Goal: Information Seeking & Learning: Learn about a topic

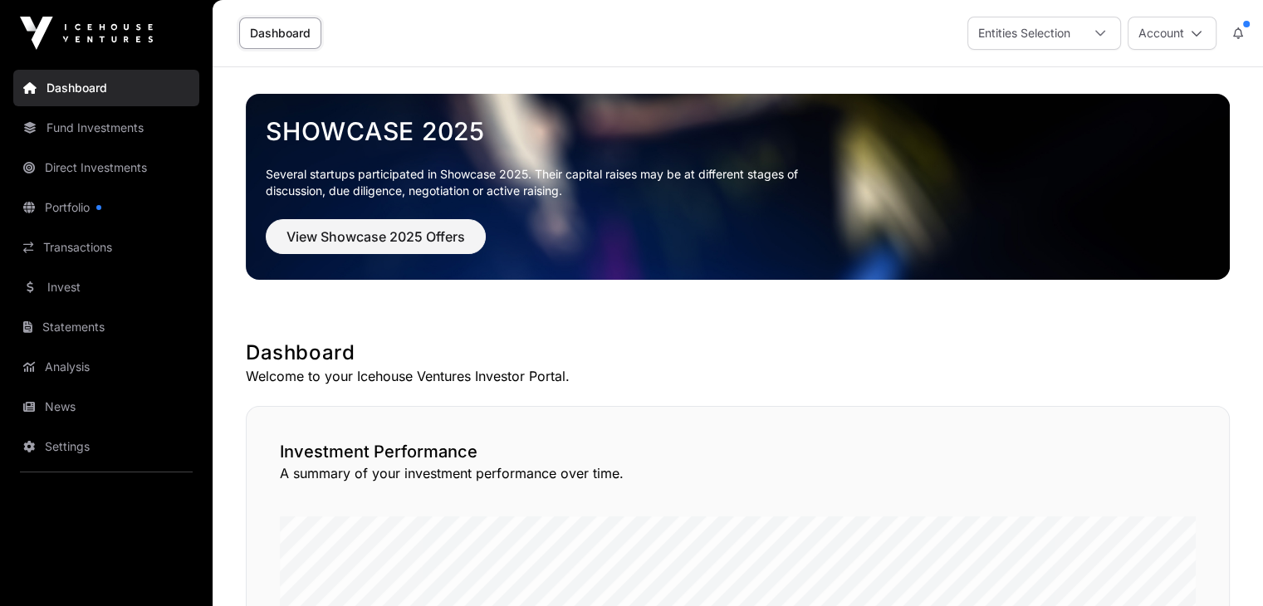
click at [76, 204] on link "Portfolio" at bounding box center [106, 207] width 186 height 37
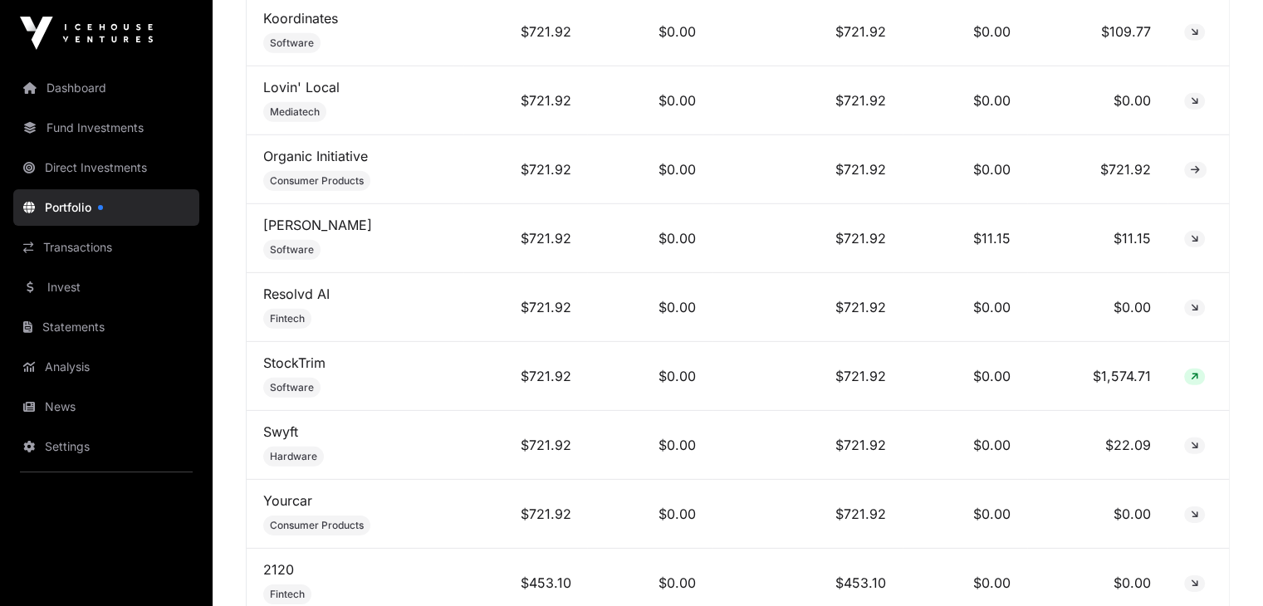
scroll to position [11591, 0]
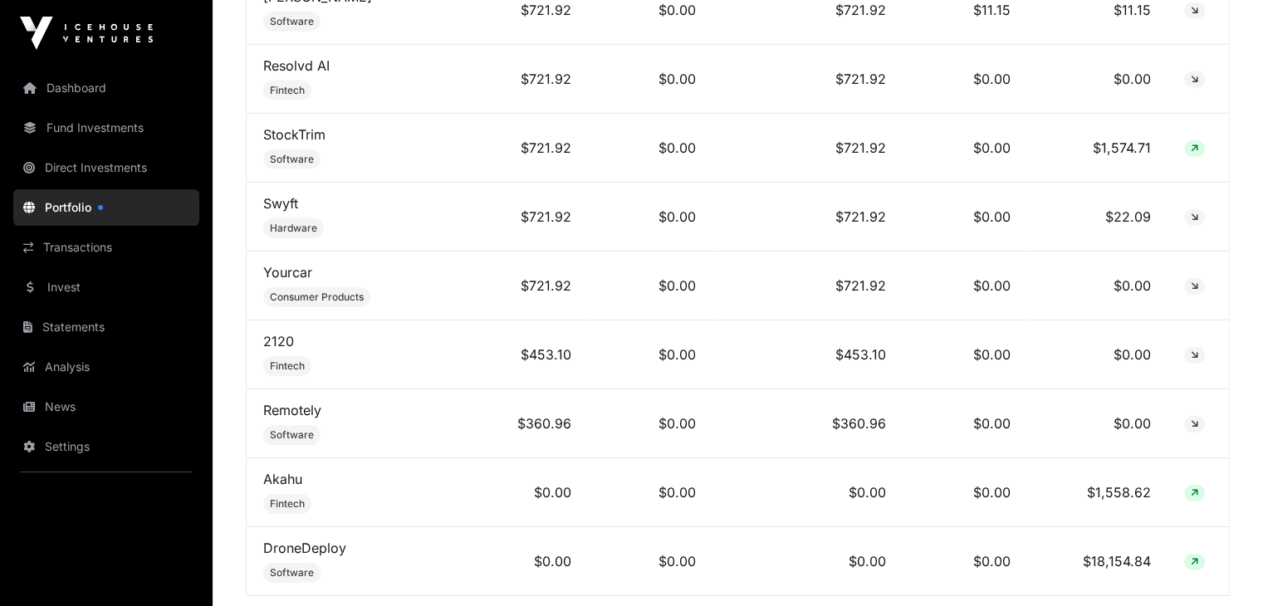
click at [87, 328] on link "Statements" at bounding box center [106, 327] width 186 height 37
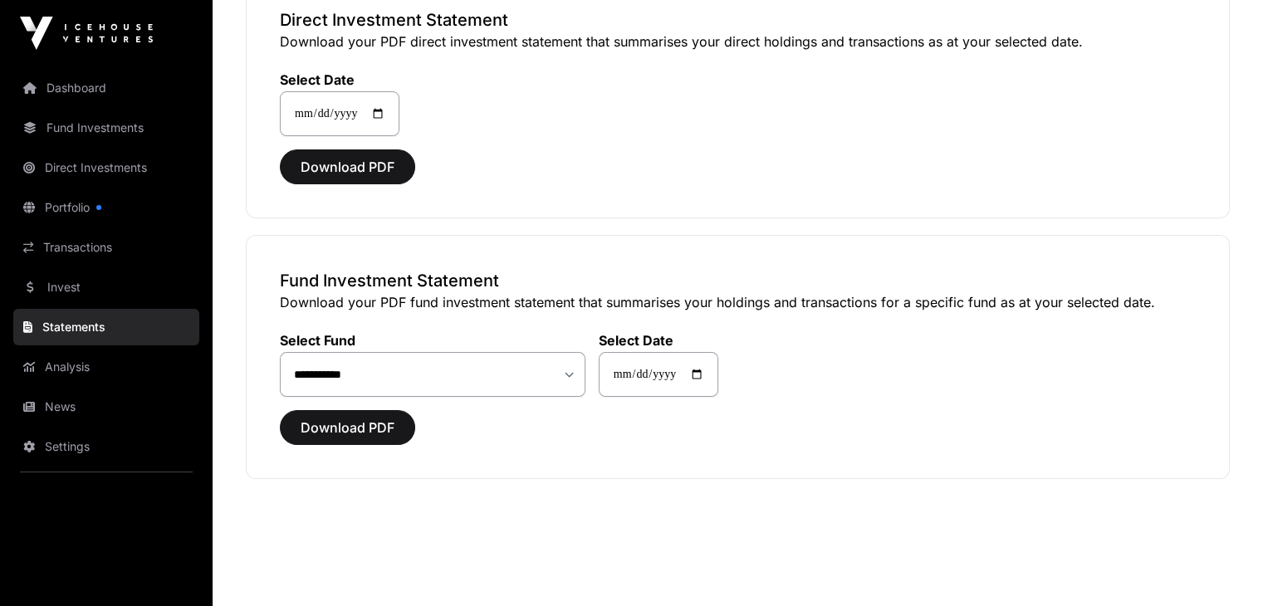
scroll to position [179, 0]
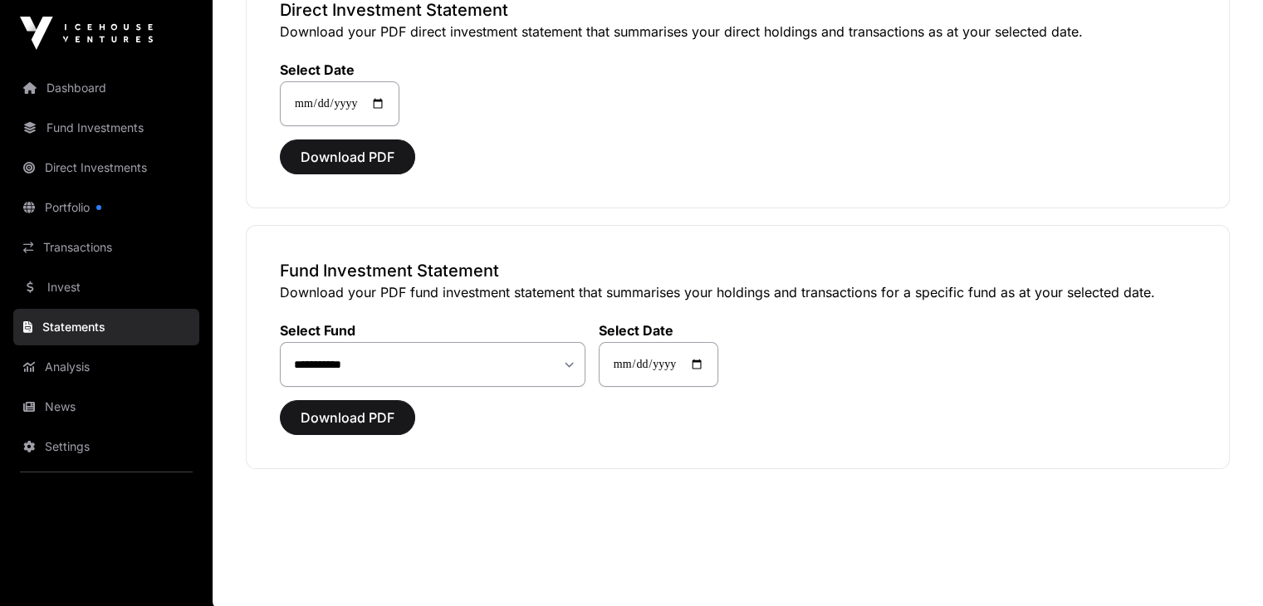
click at [85, 82] on link "Dashboard" at bounding box center [106, 88] width 186 height 37
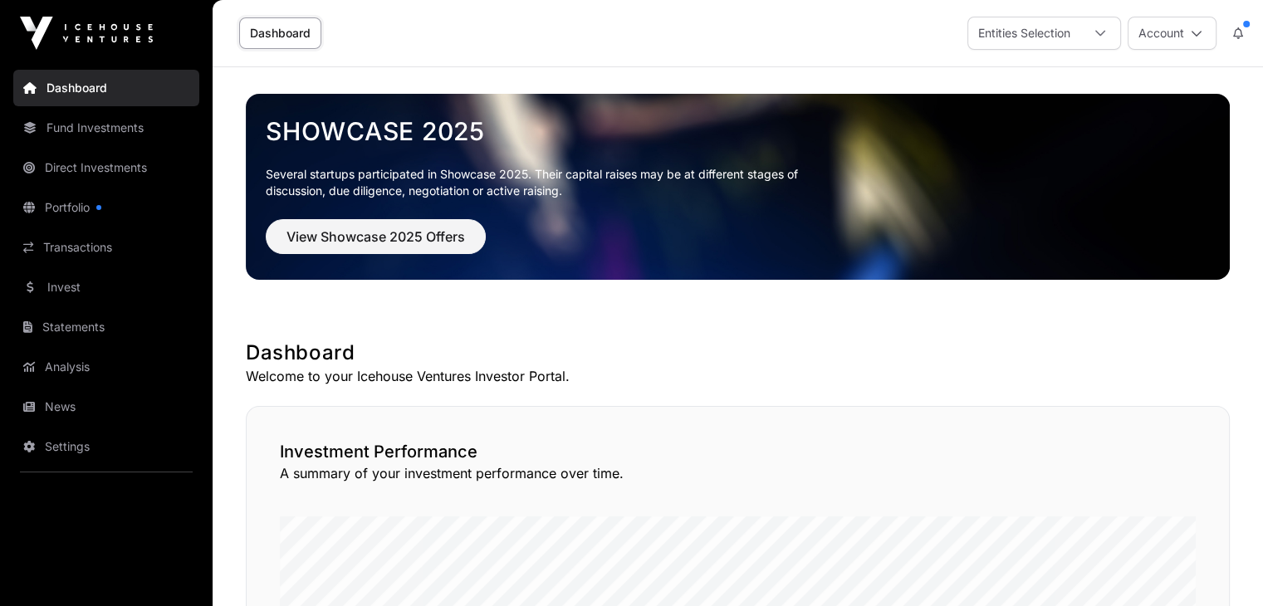
click at [1201, 33] on icon at bounding box center [1197, 33] width 12 height 12
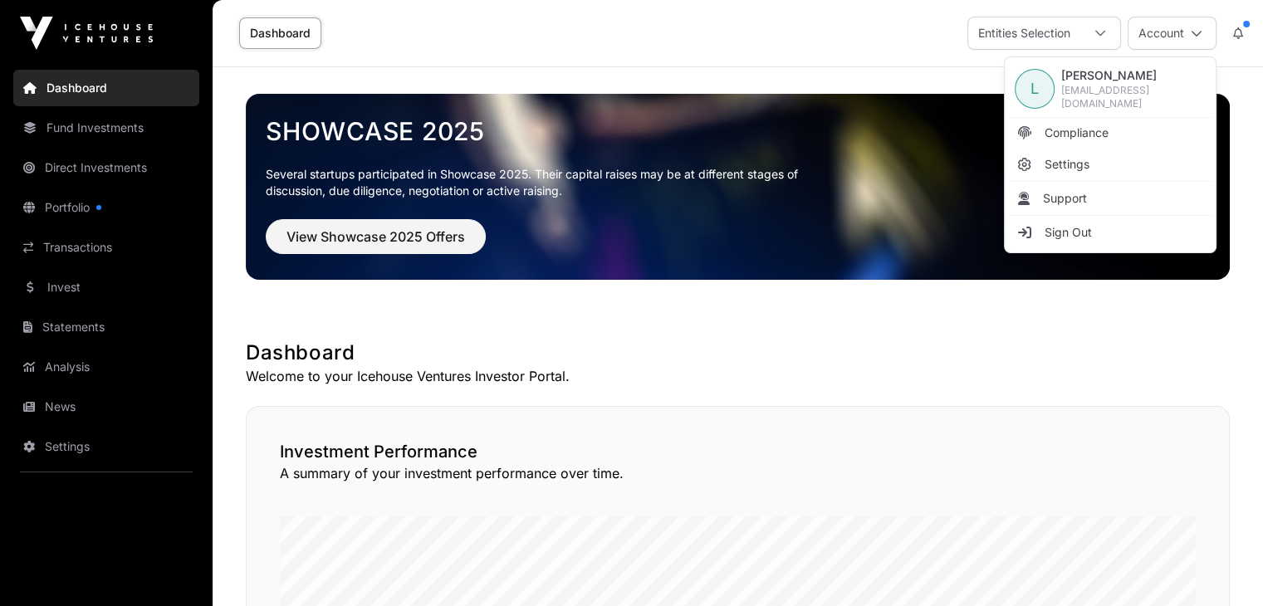
click at [1095, 126] on span "Compliance" at bounding box center [1077, 133] width 64 height 17
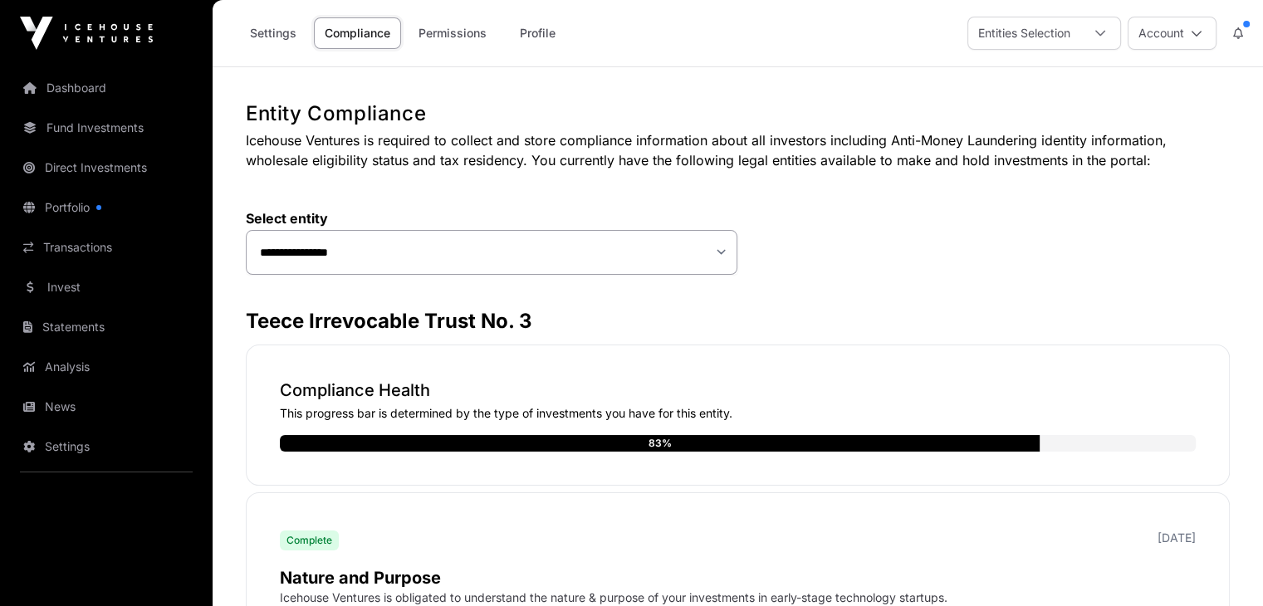
click at [1202, 36] on button "Account" at bounding box center [1172, 33] width 89 height 33
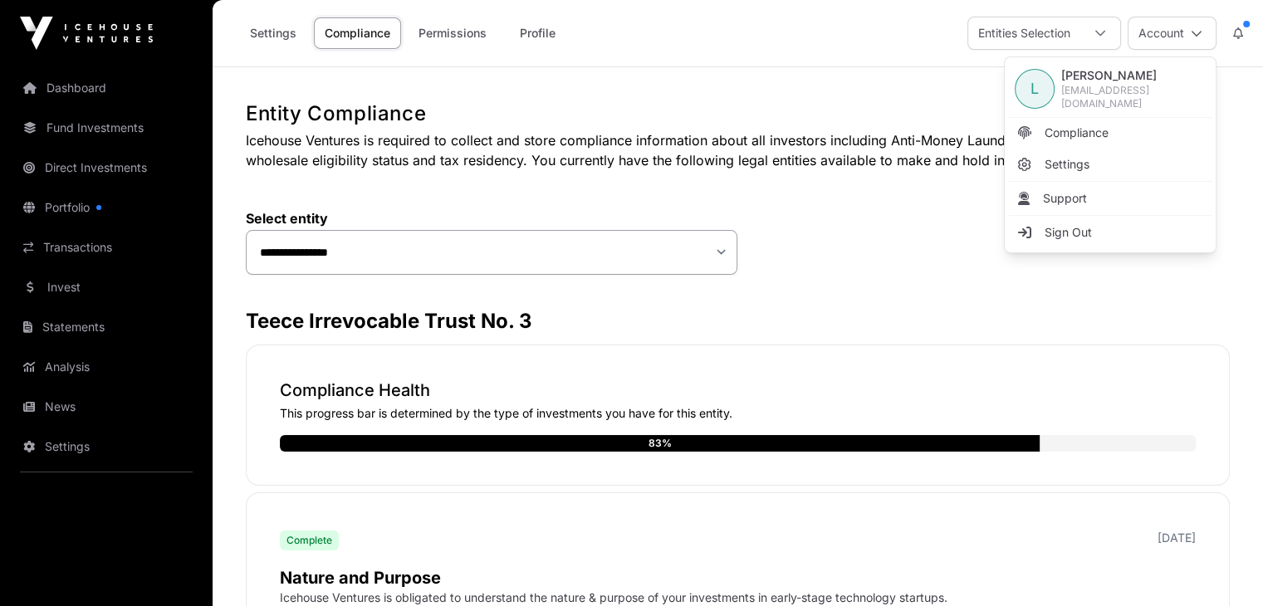
click at [1033, 88] on span "L" at bounding box center [1034, 88] width 8 height 23
click at [1100, 35] on icon at bounding box center [1100, 34] width 10 height 6
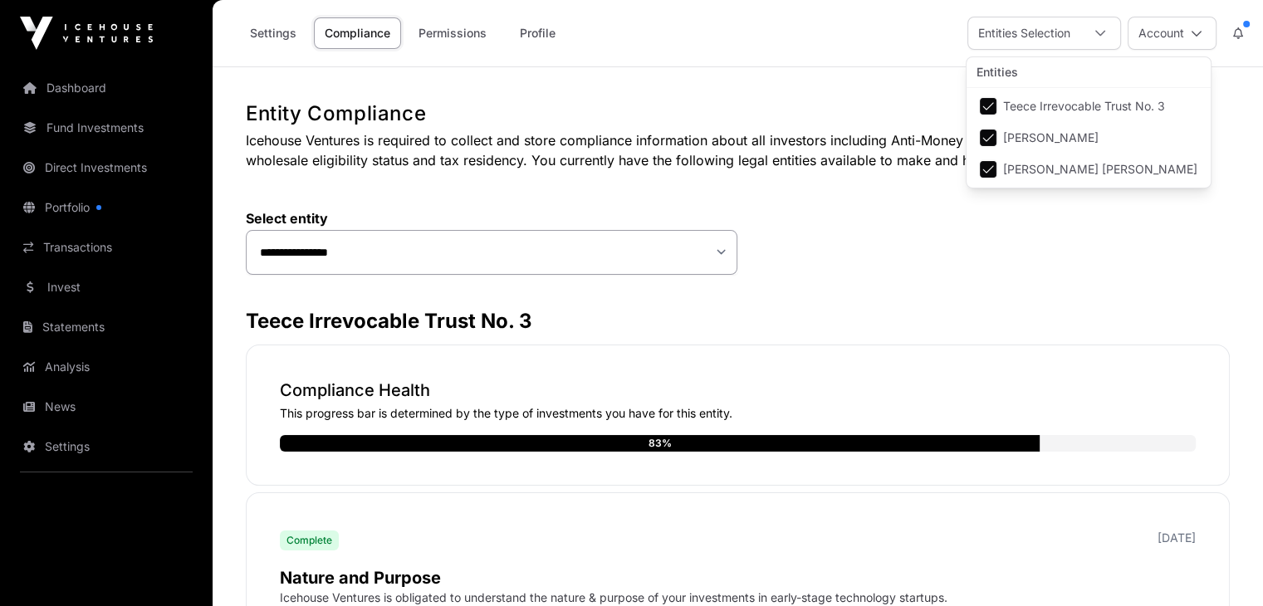
click at [1096, 169] on span "[PERSON_NAME] [PERSON_NAME]" at bounding box center [1100, 170] width 194 height 12
click at [999, 102] on li "Teece Irrevocable Trust No. 3" at bounding box center [1088, 106] width 237 height 30
select select
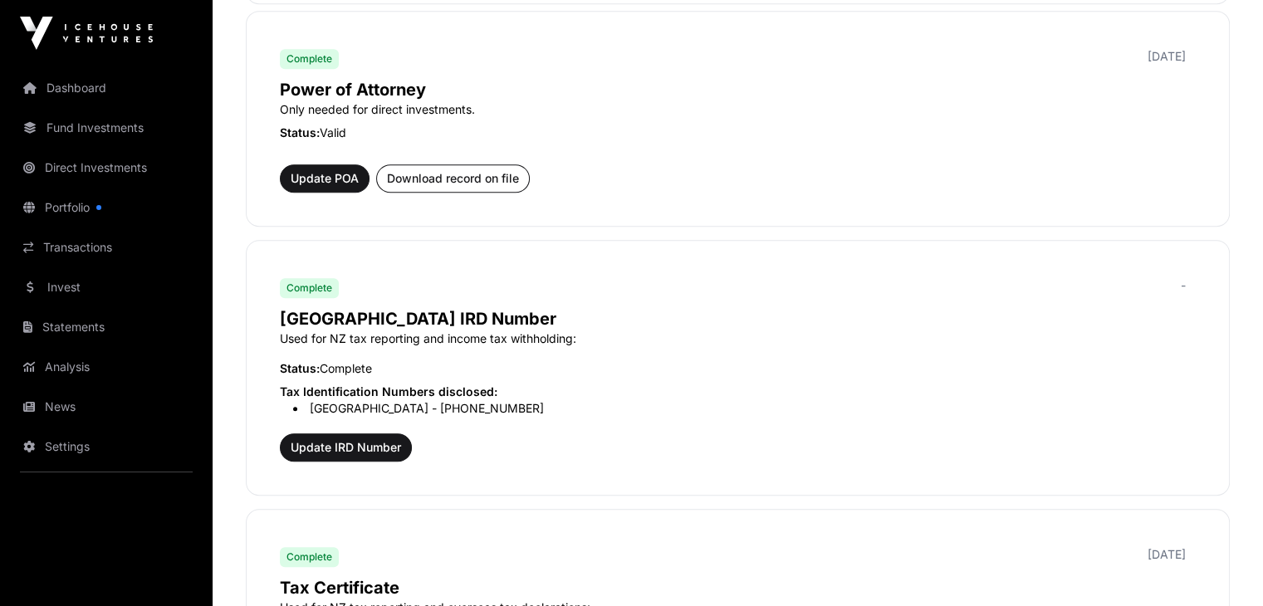
scroll to position [664, 0]
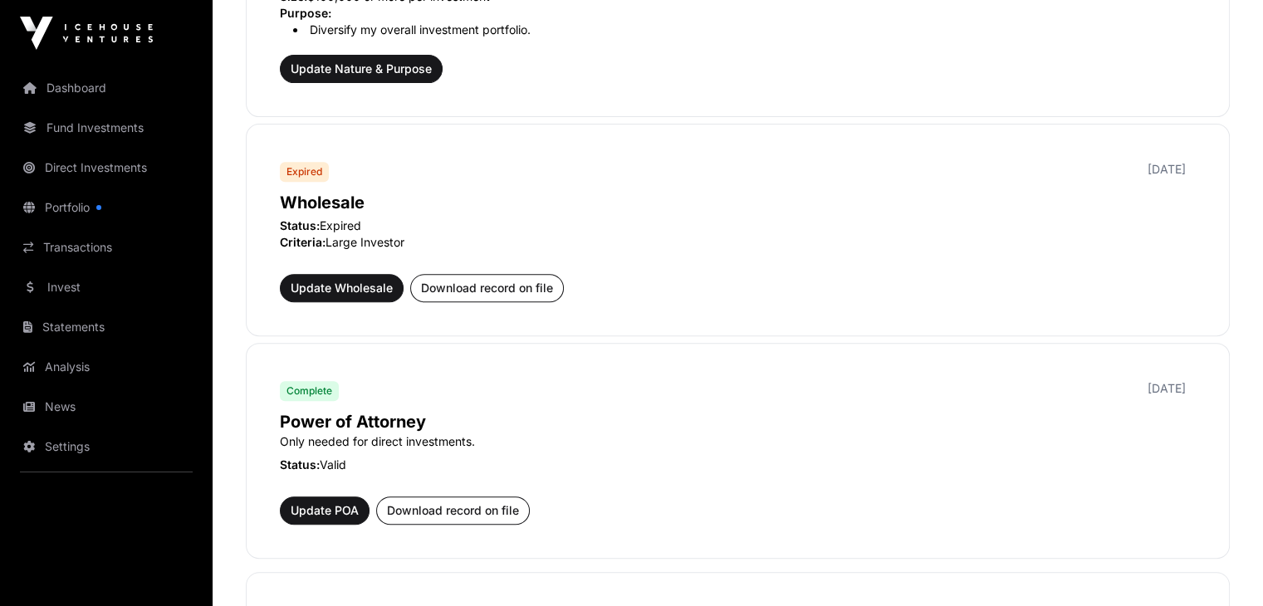
click at [91, 85] on link "Dashboard" at bounding box center [106, 88] width 186 height 37
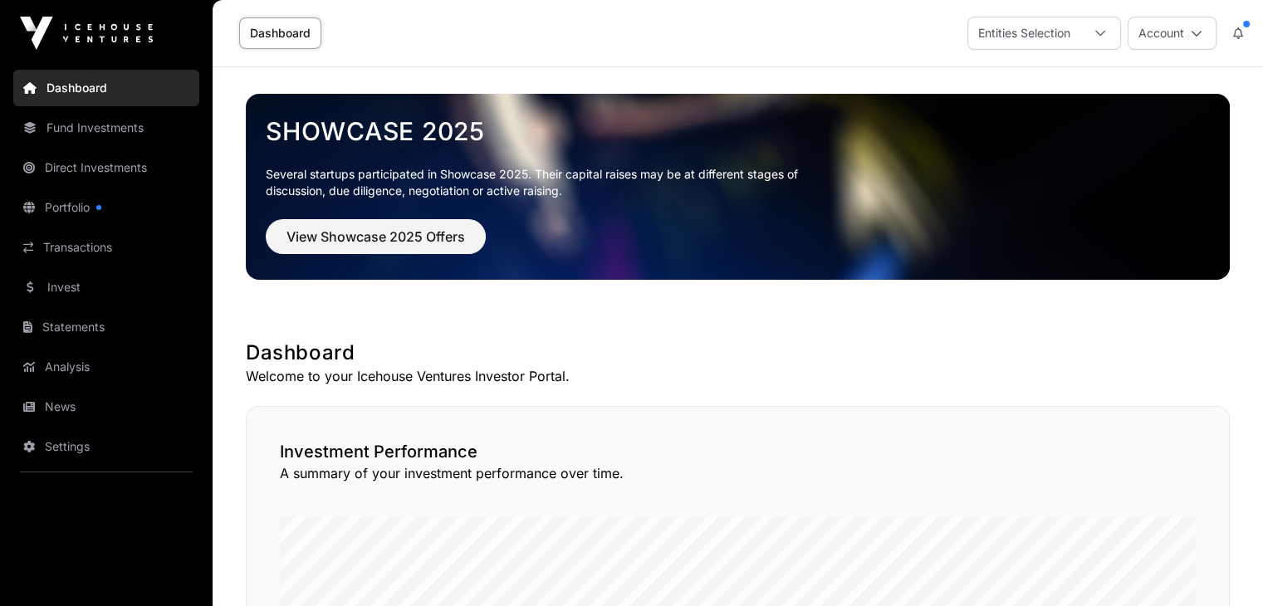
click at [1099, 32] on icon at bounding box center [1100, 33] width 12 height 12
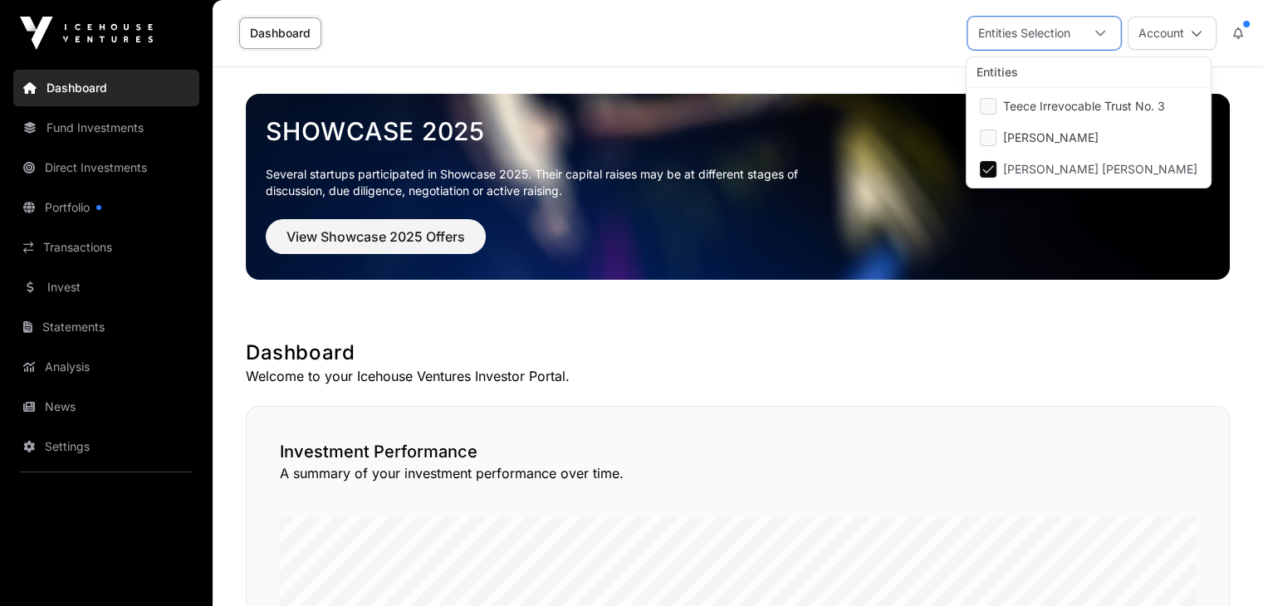
scroll to position [17, 10]
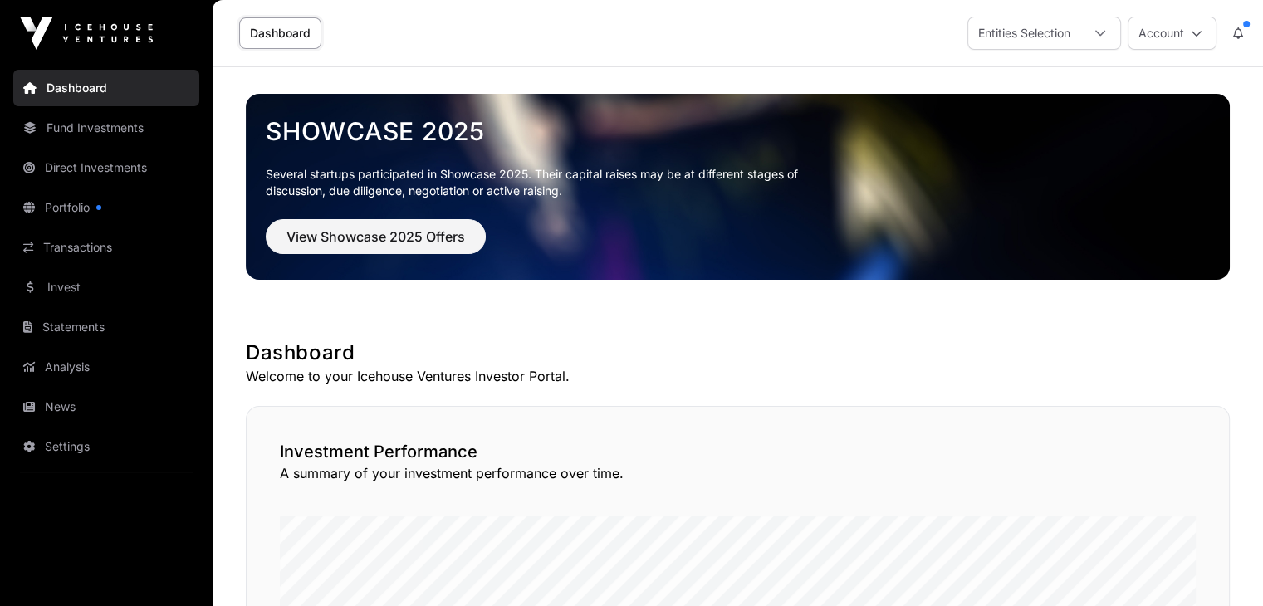
click at [1197, 36] on icon at bounding box center [1197, 33] width 12 height 12
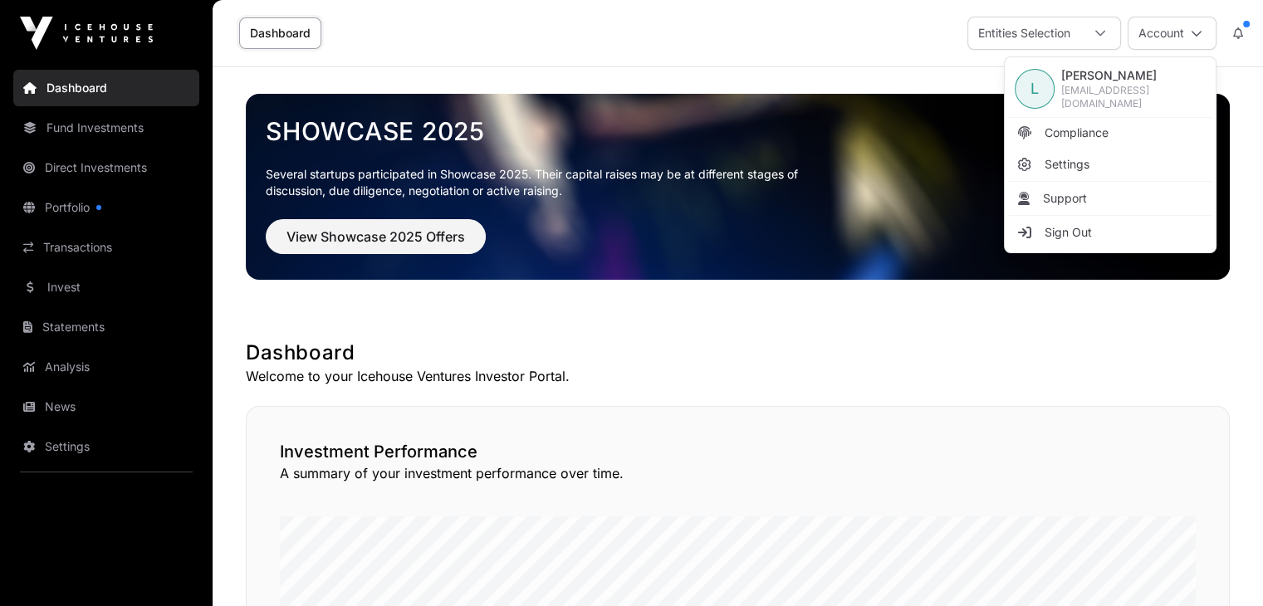
click at [897, 345] on h1 "Dashboard" at bounding box center [738, 353] width 984 height 27
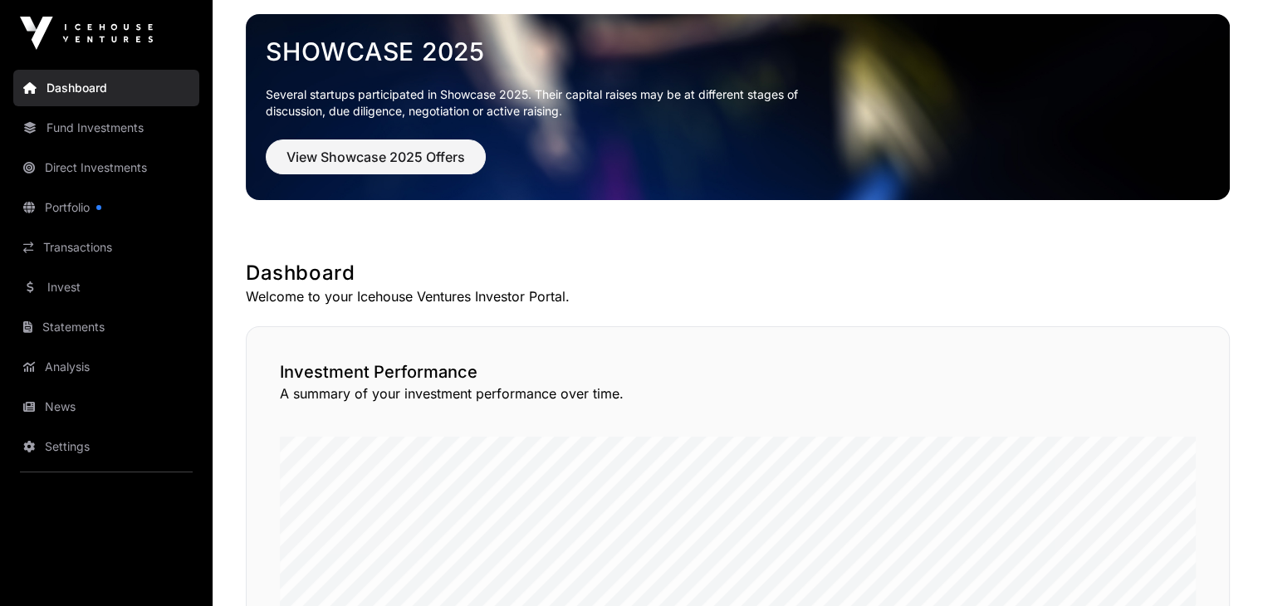
scroll to position [166, 0]
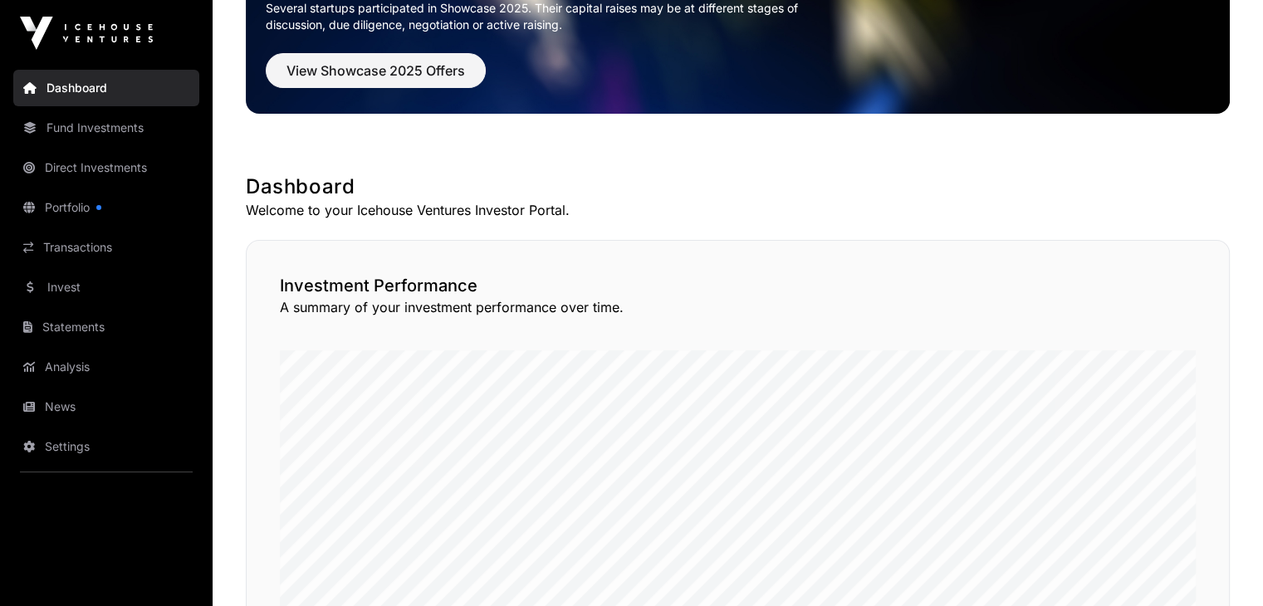
click at [64, 204] on link "Portfolio" at bounding box center [106, 207] width 186 height 37
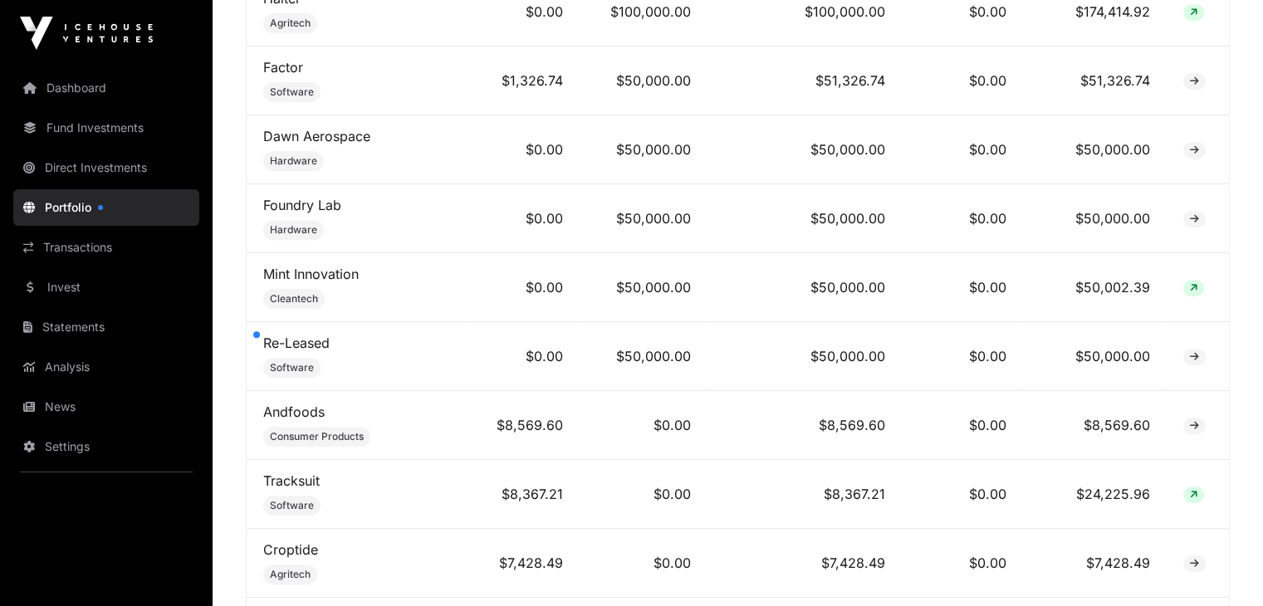
scroll to position [794, 0]
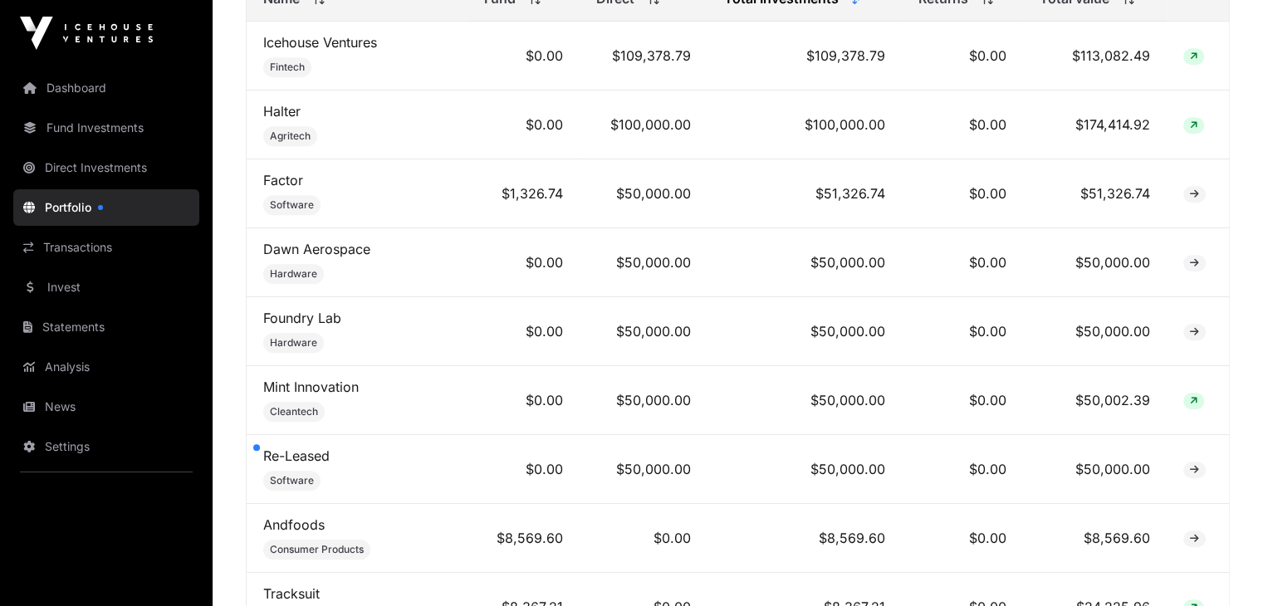
click at [126, 167] on link "Direct Investments" at bounding box center [106, 167] width 186 height 37
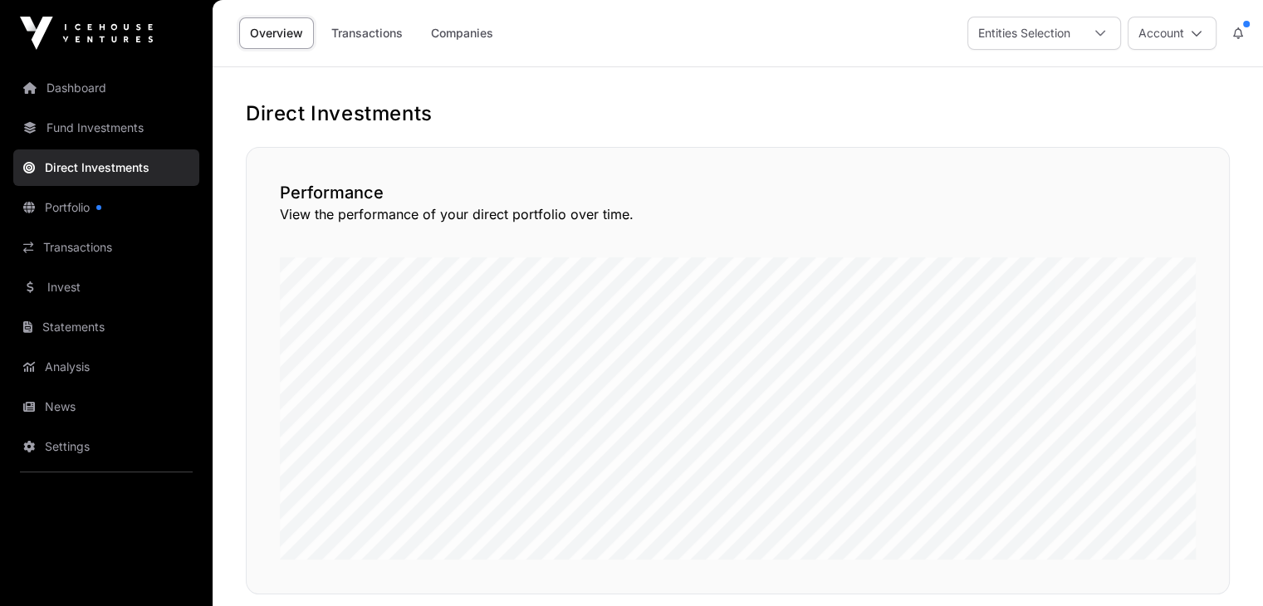
click at [463, 38] on link "Companies" at bounding box center [462, 33] width 84 height 32
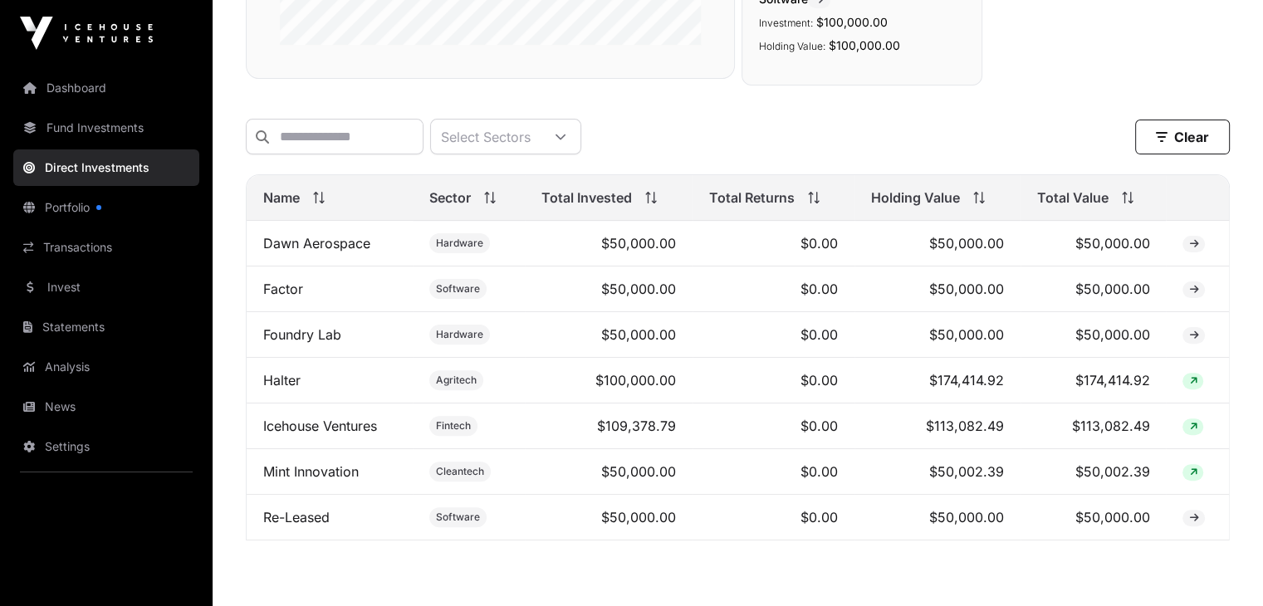
scroll to position [369, 0]
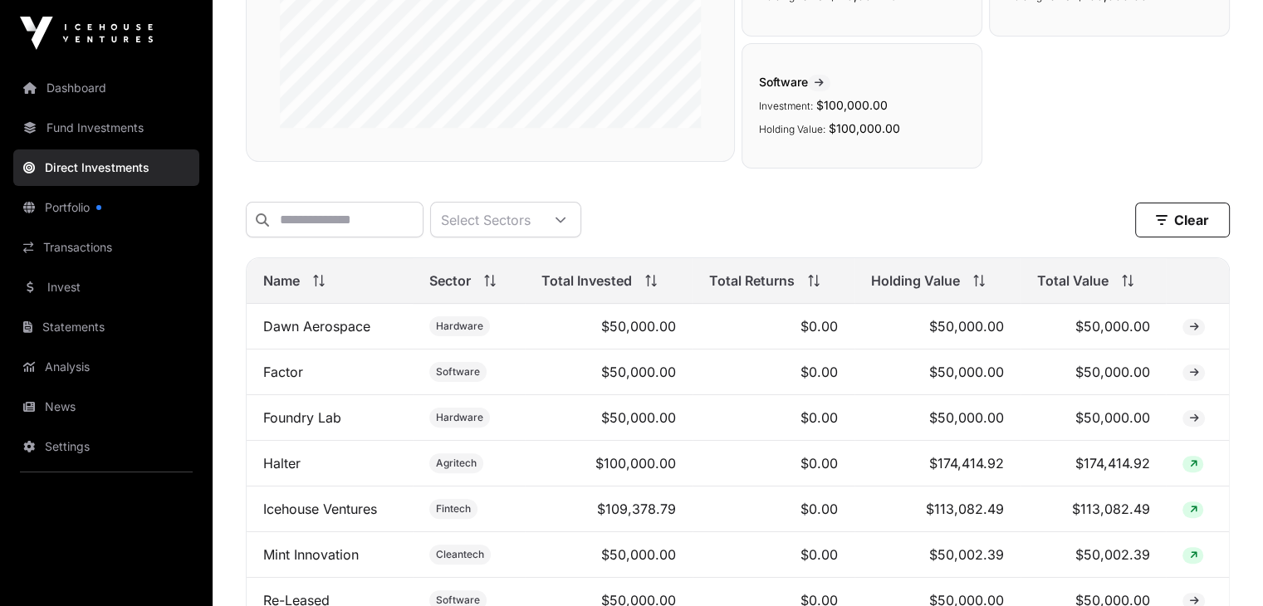
click at [73, 210] on link "Portfolio" at bounding box center [106, 207] width 186 height 37
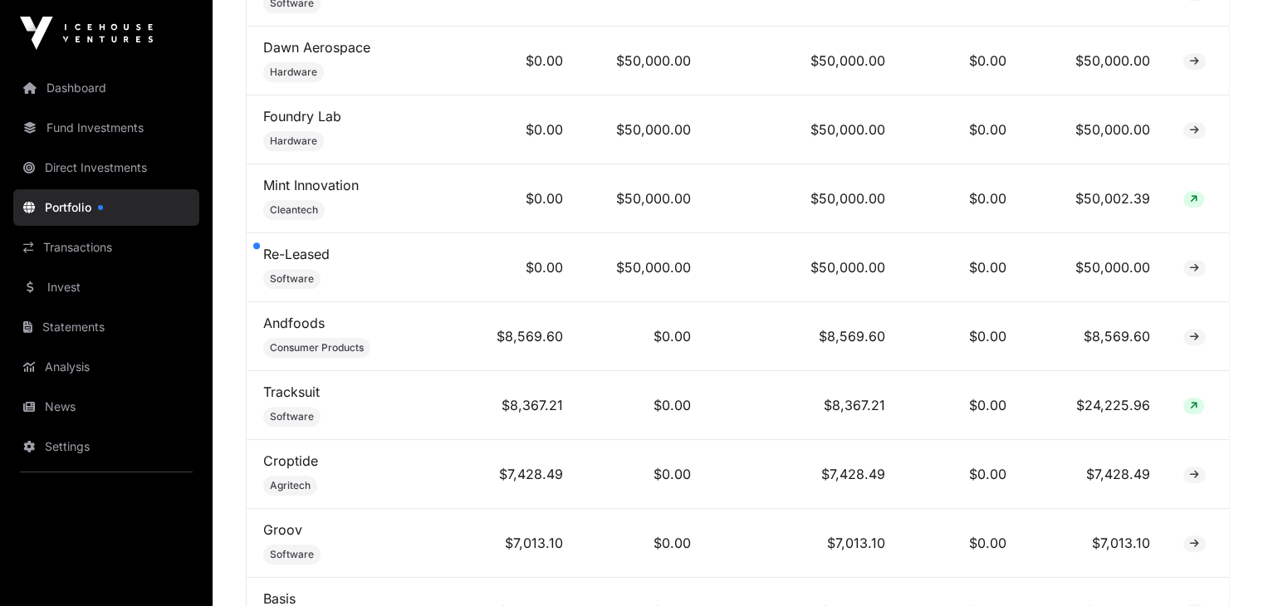
scroll to position [996, 0]
click at [313, 261] on link "Re-Leased" at bounding box center [296, 253] width 66 height 17
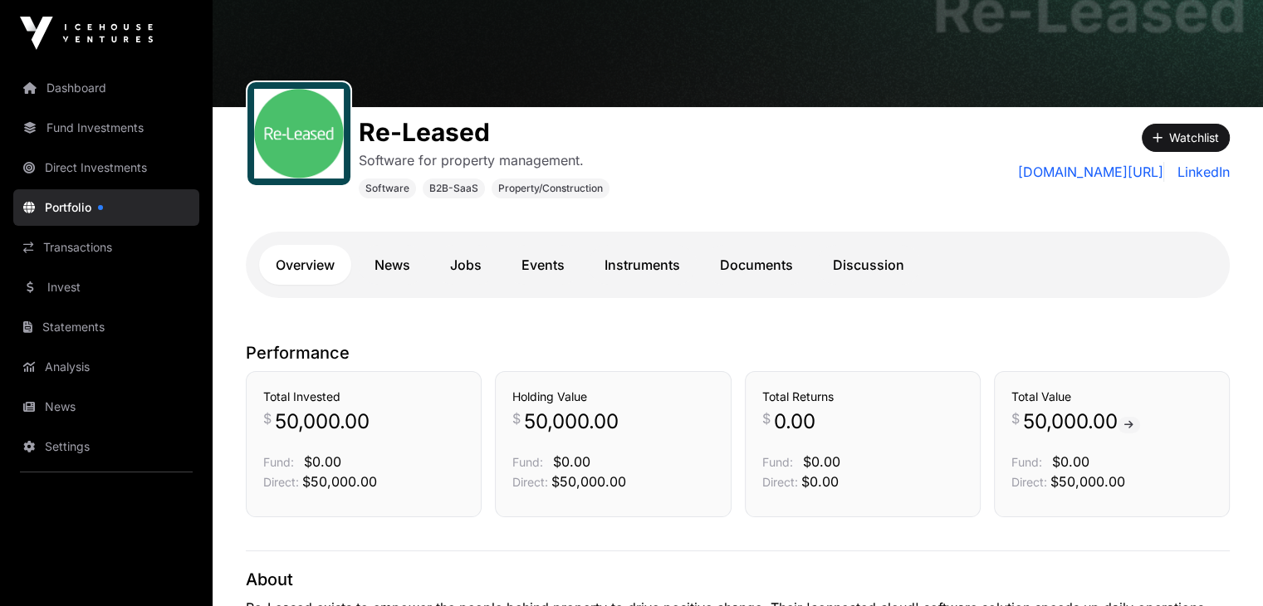
scroll to position [83, 0]
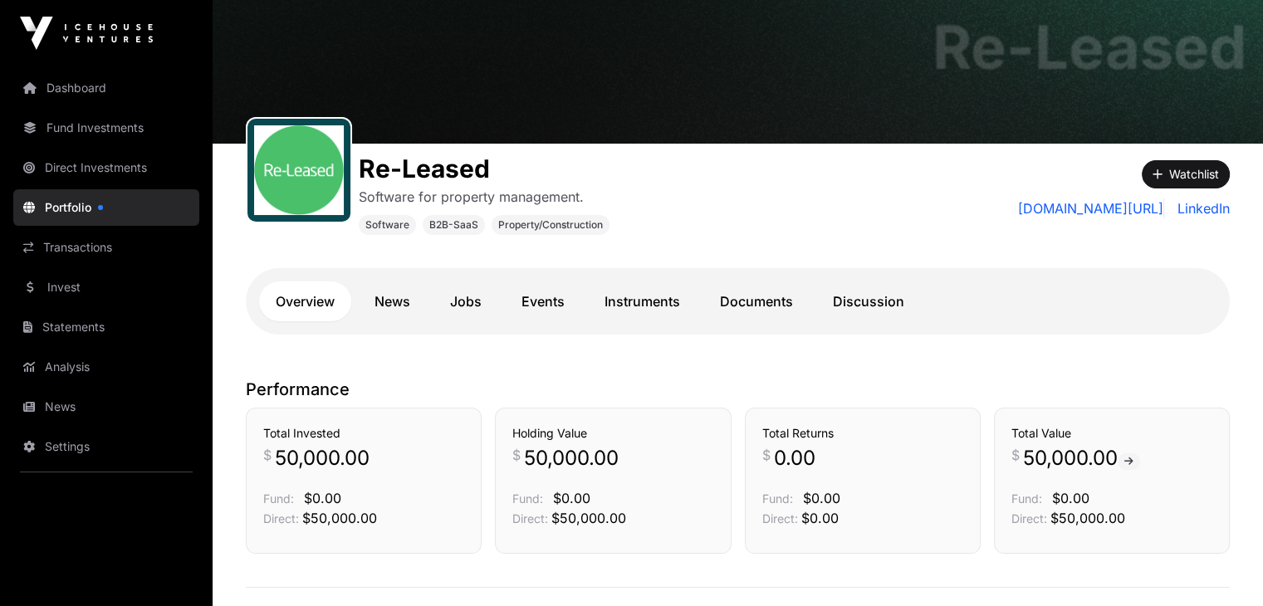
click at [1078, 210] on link "[DOMAIN_NAME][URL]" at bounding box center [1091, 208] width 146 height 20
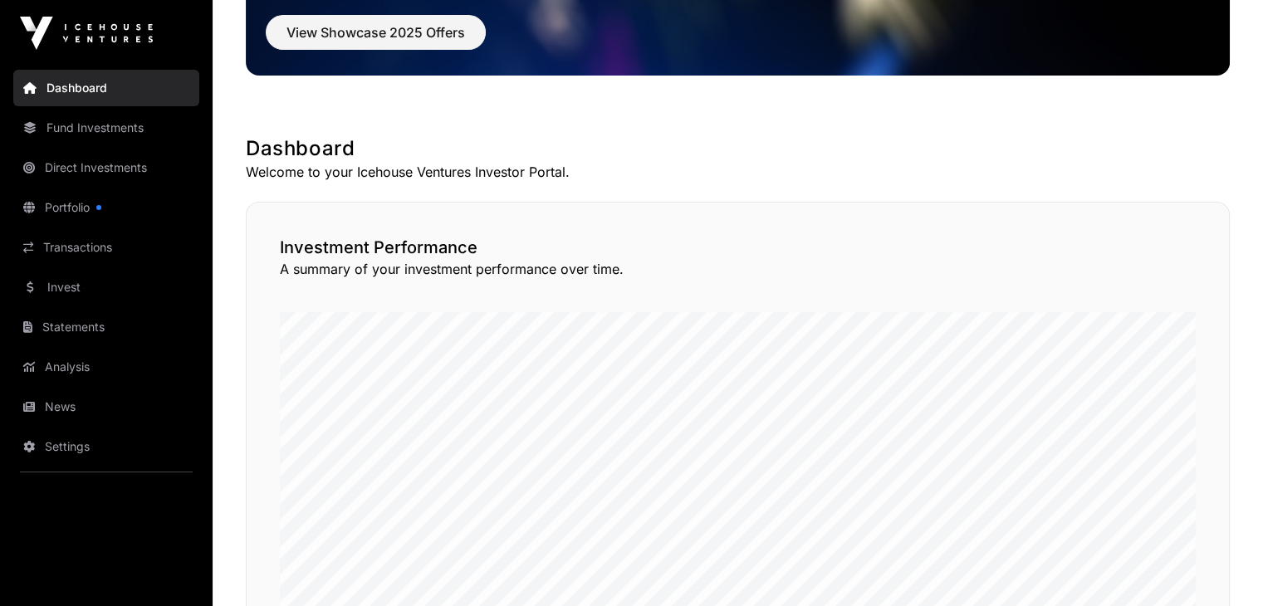
scroll to position [249, 0]
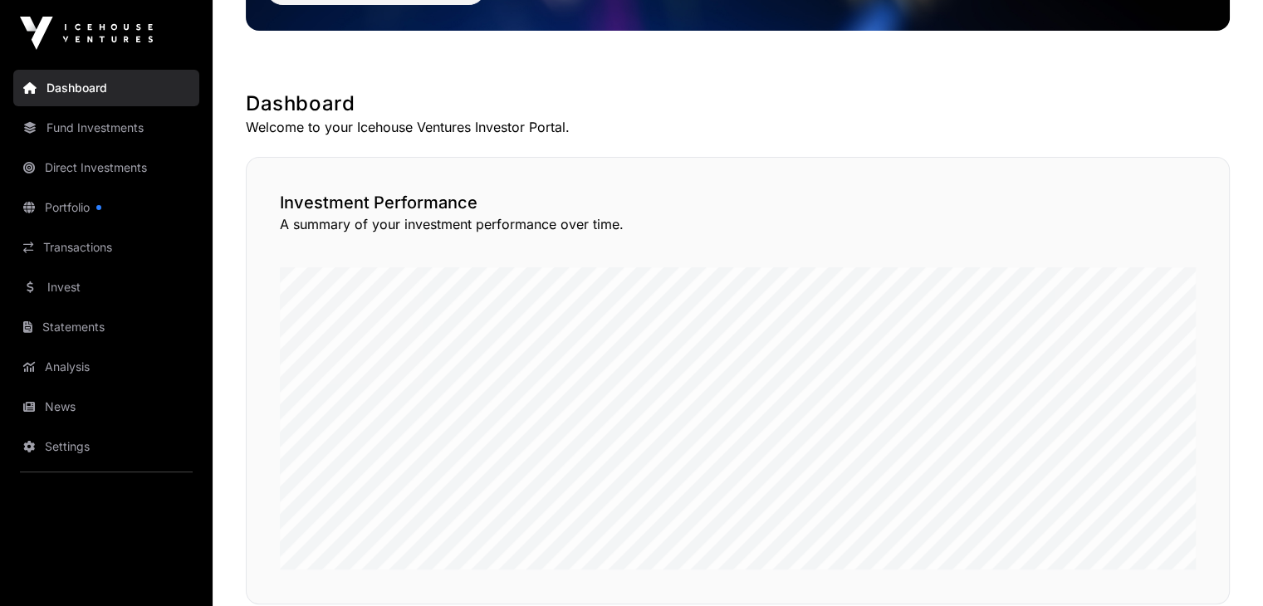
click at [68, 206] on link "Portfolio" at bounding box center [106, 207] width 186 height 37
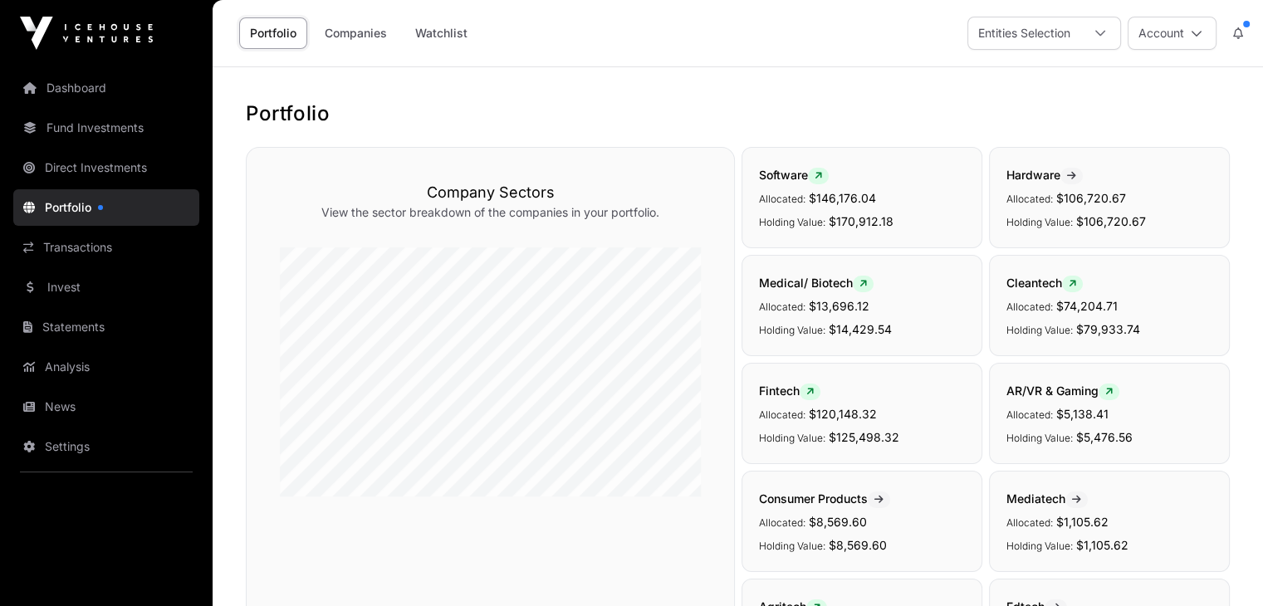
click at [1104, 31] on icon at bounding box center [1100, 34] width 10 height 6
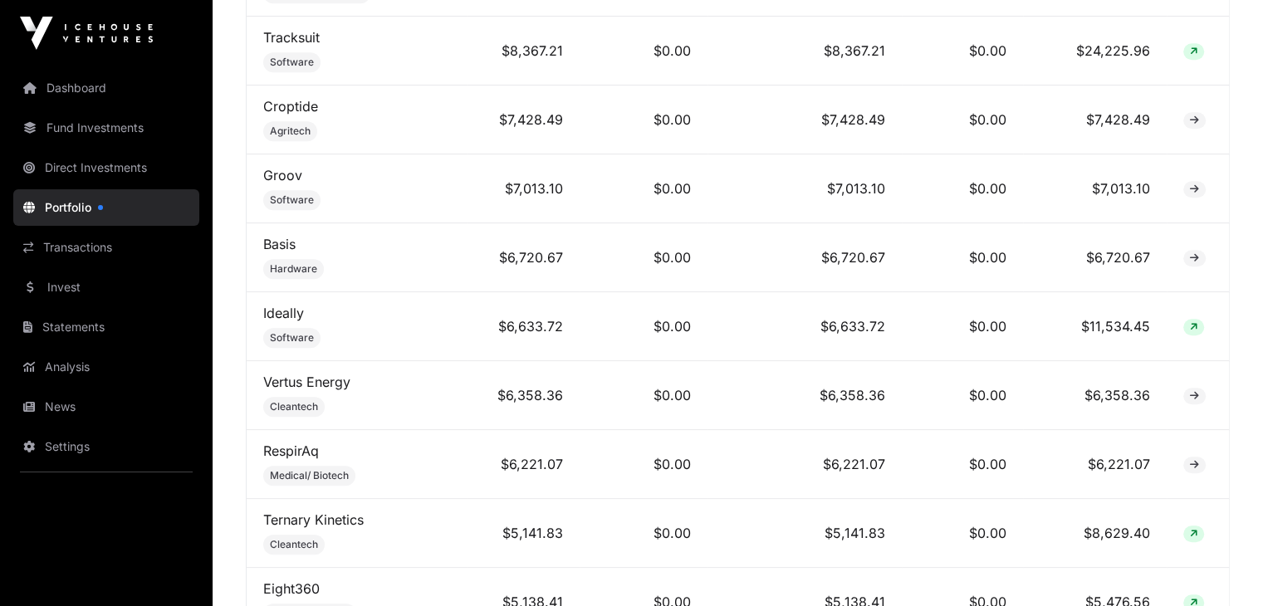
scroll to position [1209, 0]
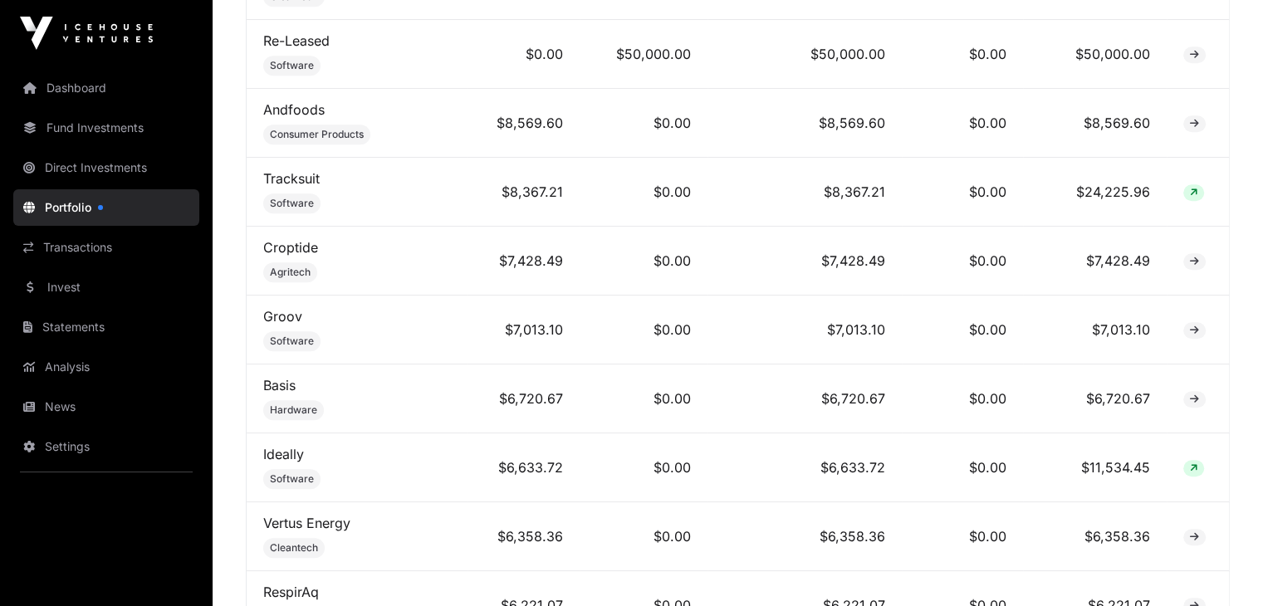
click at [100, 130] on link "Fund Investments" at bounding box center [106, 128] width 186 height 37
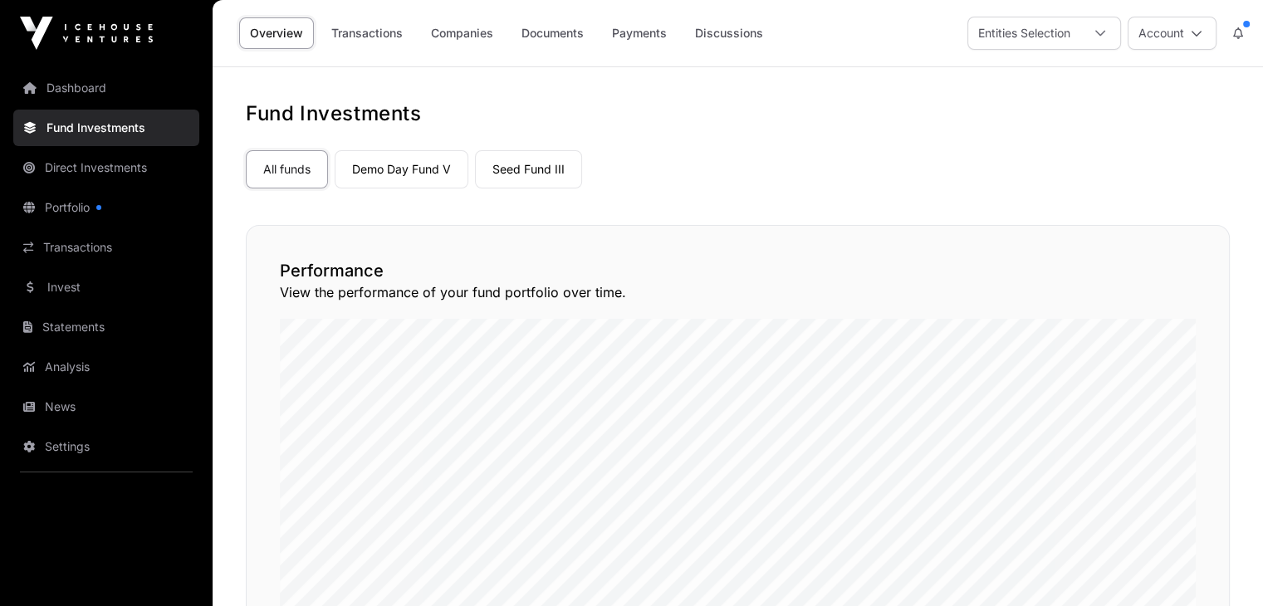
click at [120, 168] on link "Direct Investments" at bounding box center [106, 167] width 186 height 37
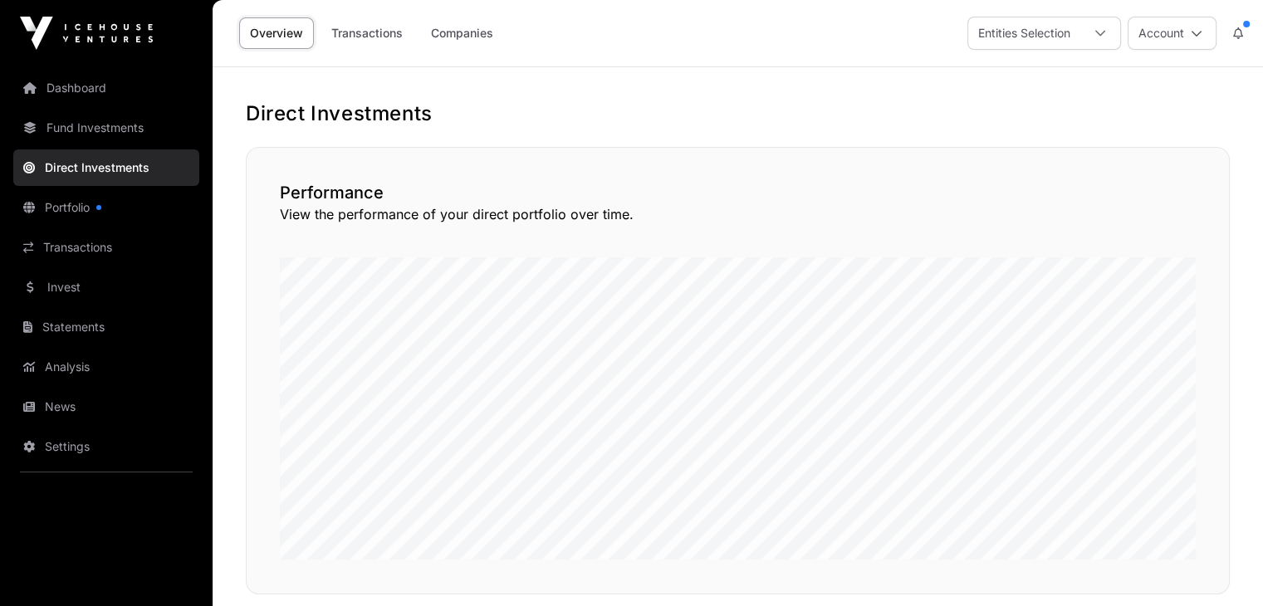
click at [63, 286] on link "Invest" at bounding box center [106, 287] width 186 height 37
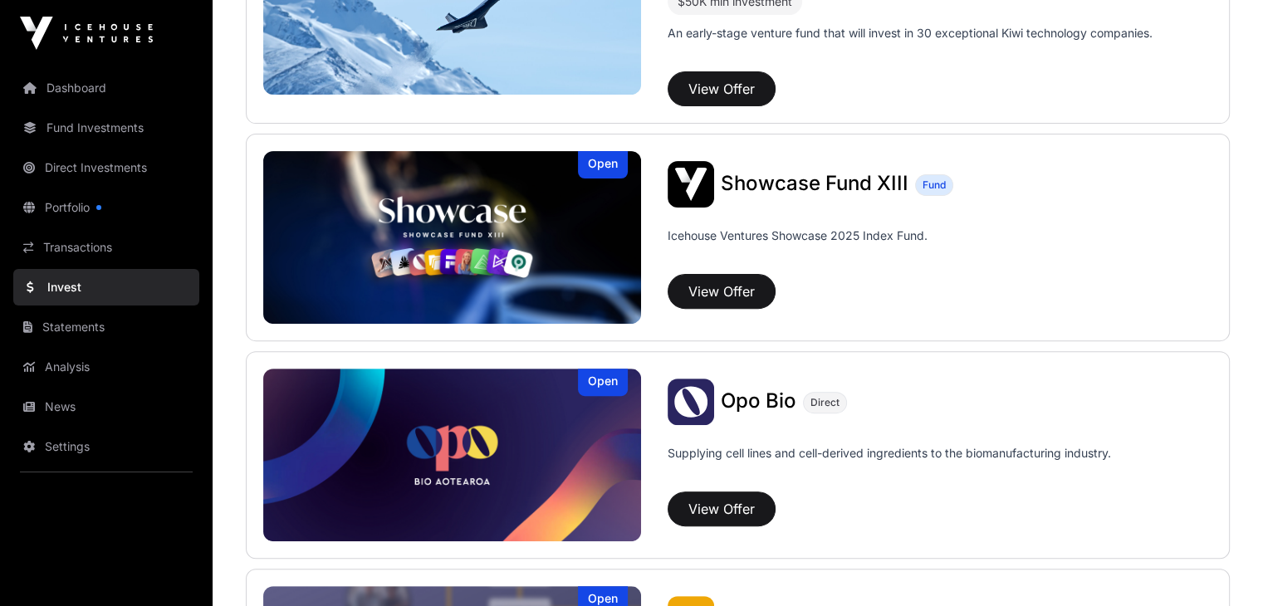
scroll to position [581, 0]
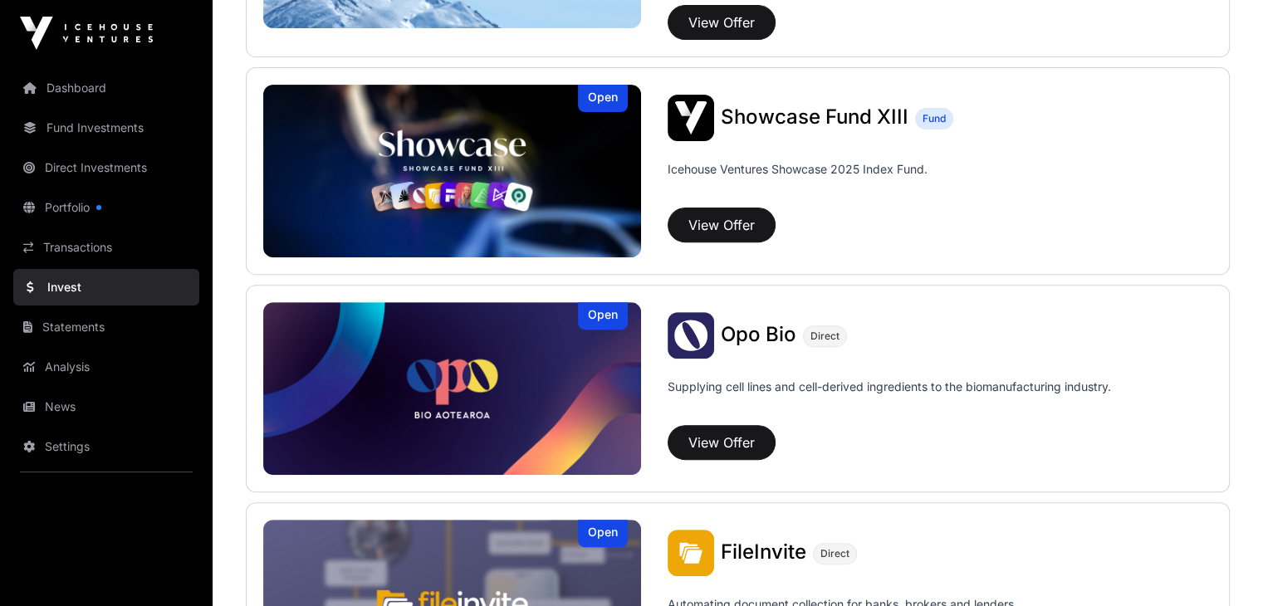
click at [75, 323] on link "Statements" at bounding box center [106, 327] width 186 height 37
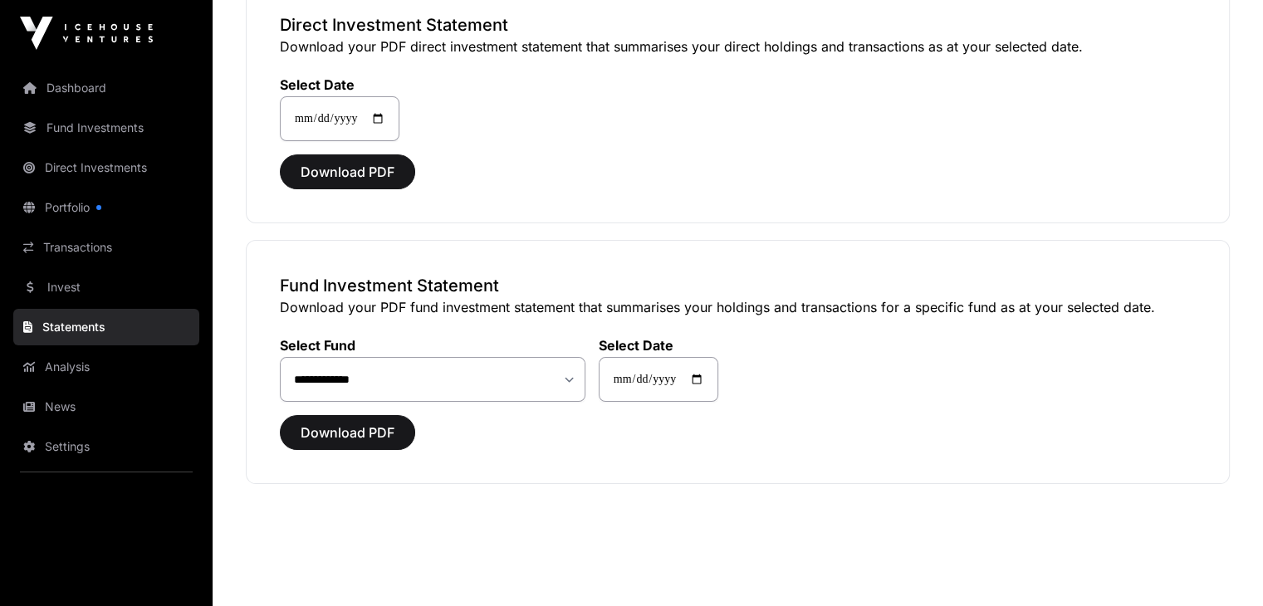
scroll to position [179, 0]
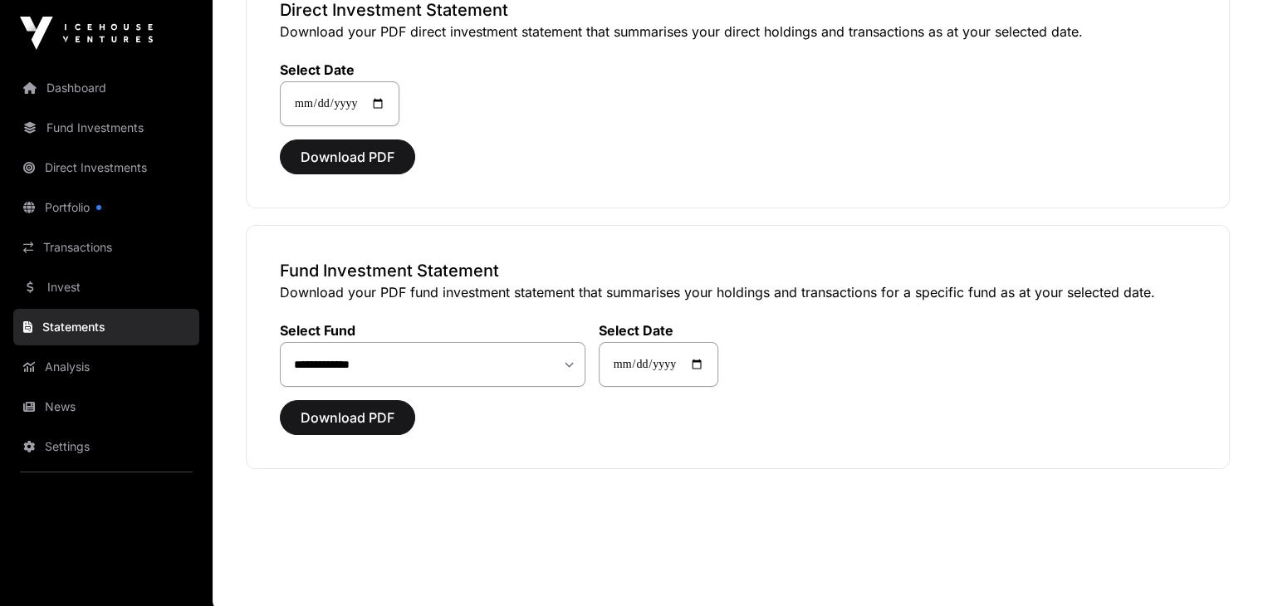
click at [63, 367] on link "Analysis" at bounding box center [106, 367] width 186 height 37
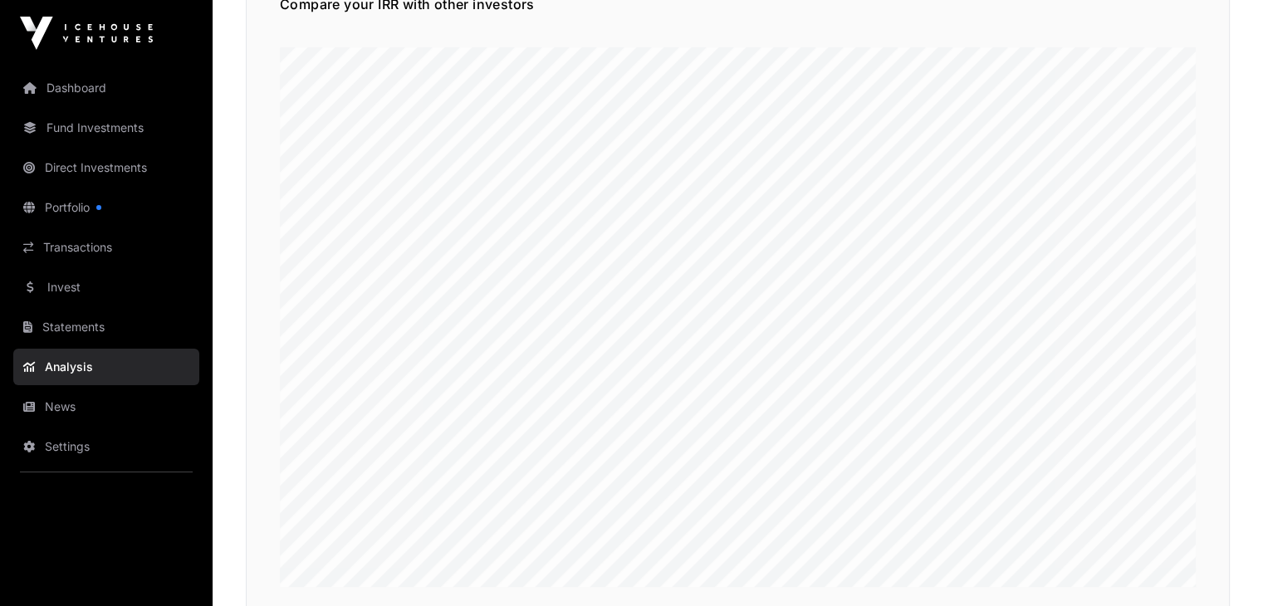
scroll to position [249, 0]
click at [66, 93] on link "Dashboard" at bounding box center [106, 88] width 186 height 37
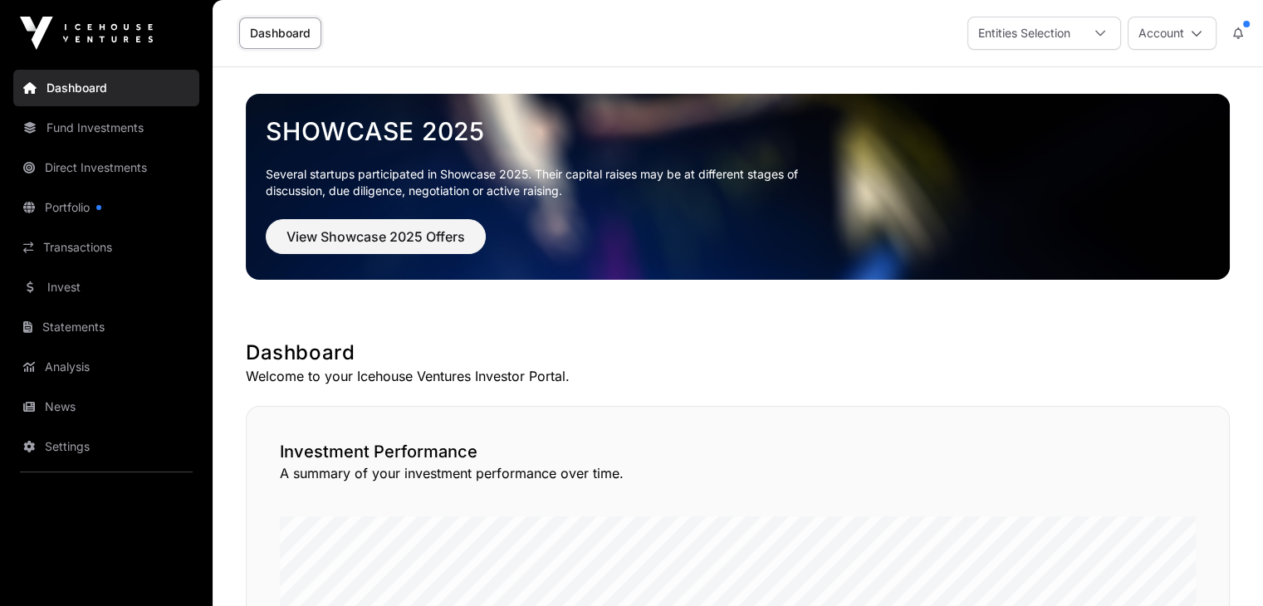
click at [1094, 38] on icon at bounding box center [1100, 33] width 12 height 12
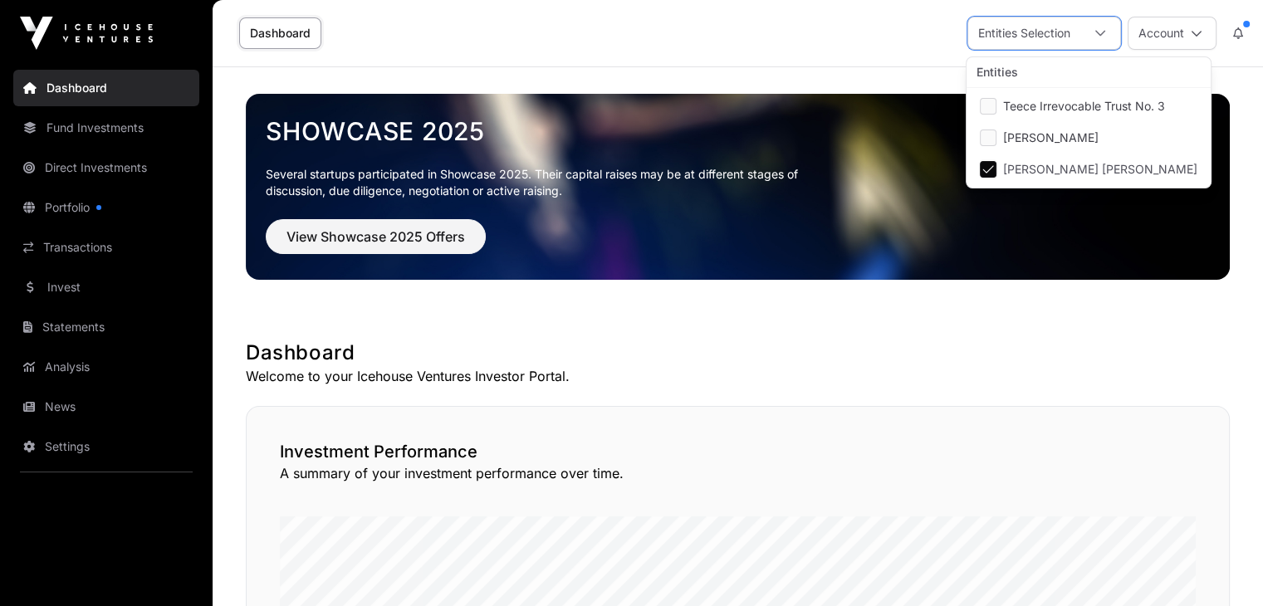
scroll to position [17, 10]
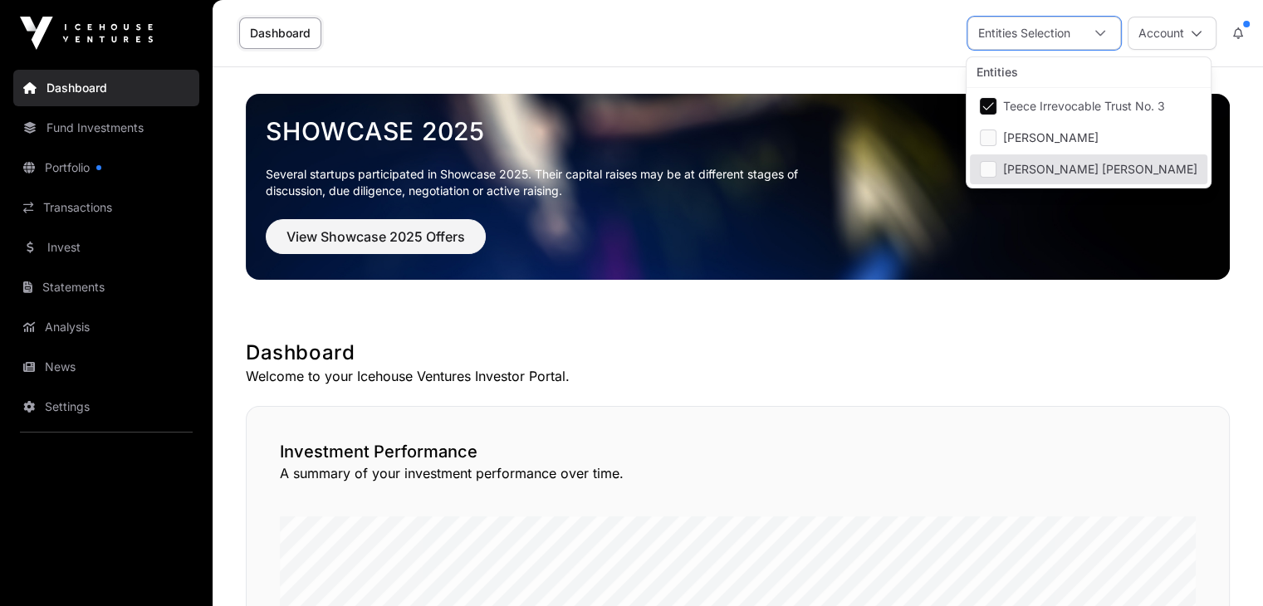
click at [996, 228] on div "View Showcase 2025 Offers" at bounding box center [738, 236] width 944 height 35
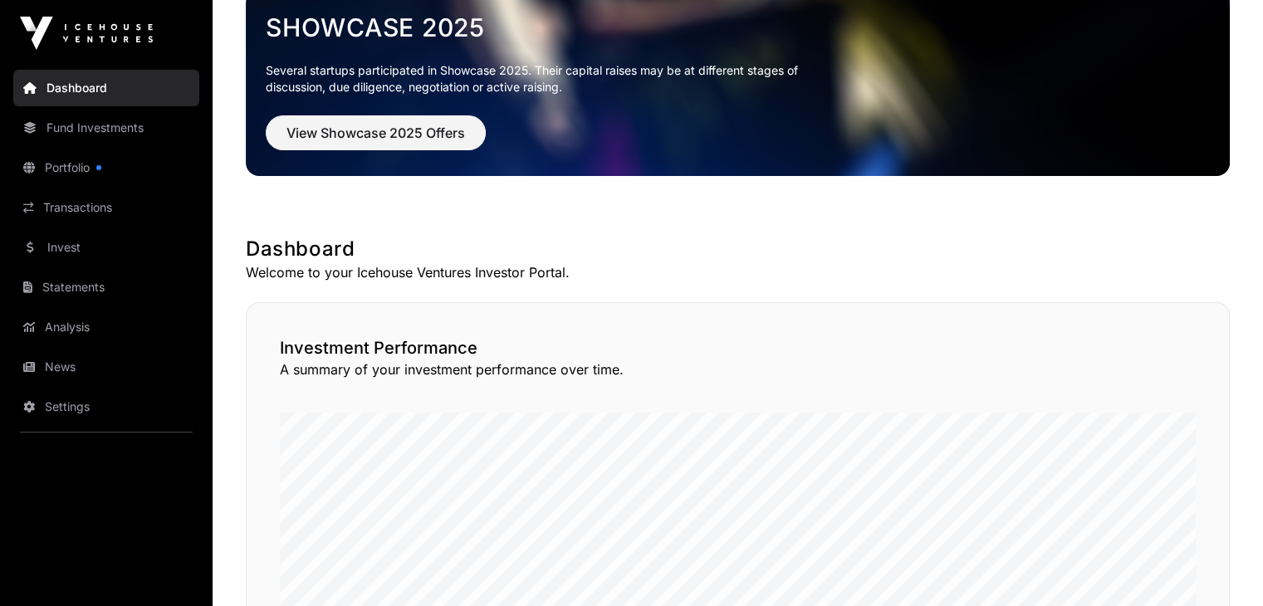
scroll to position [83, 0]
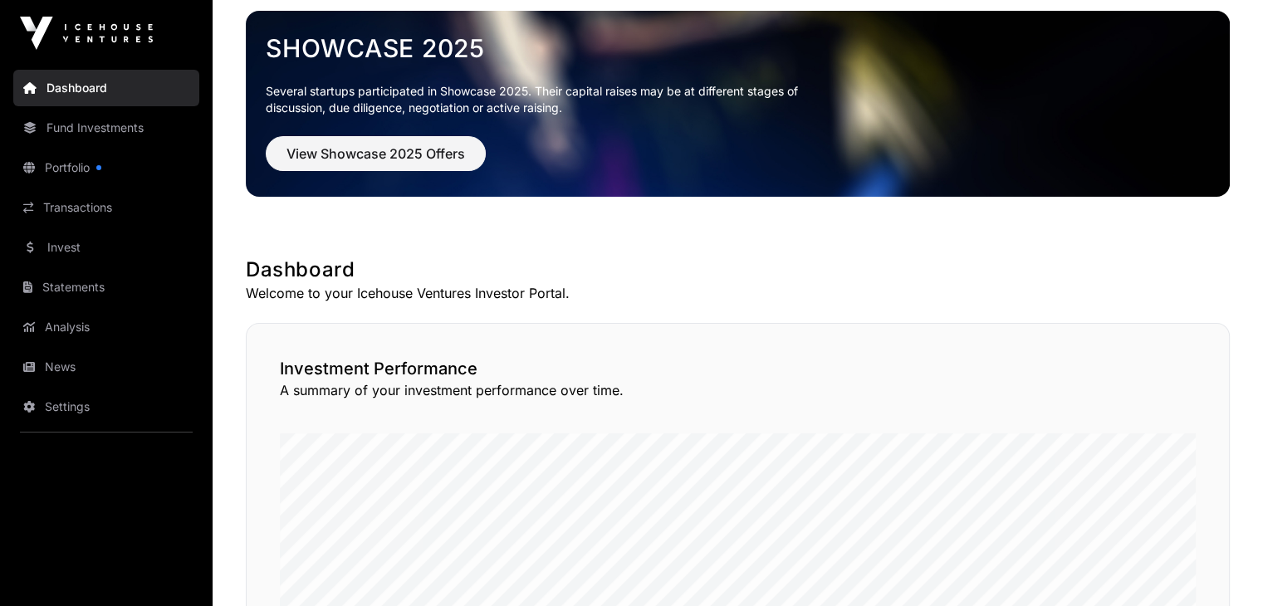
click at [67, 164] on link "Portfolio" at bounding box center [106, 167] width 186 height 37
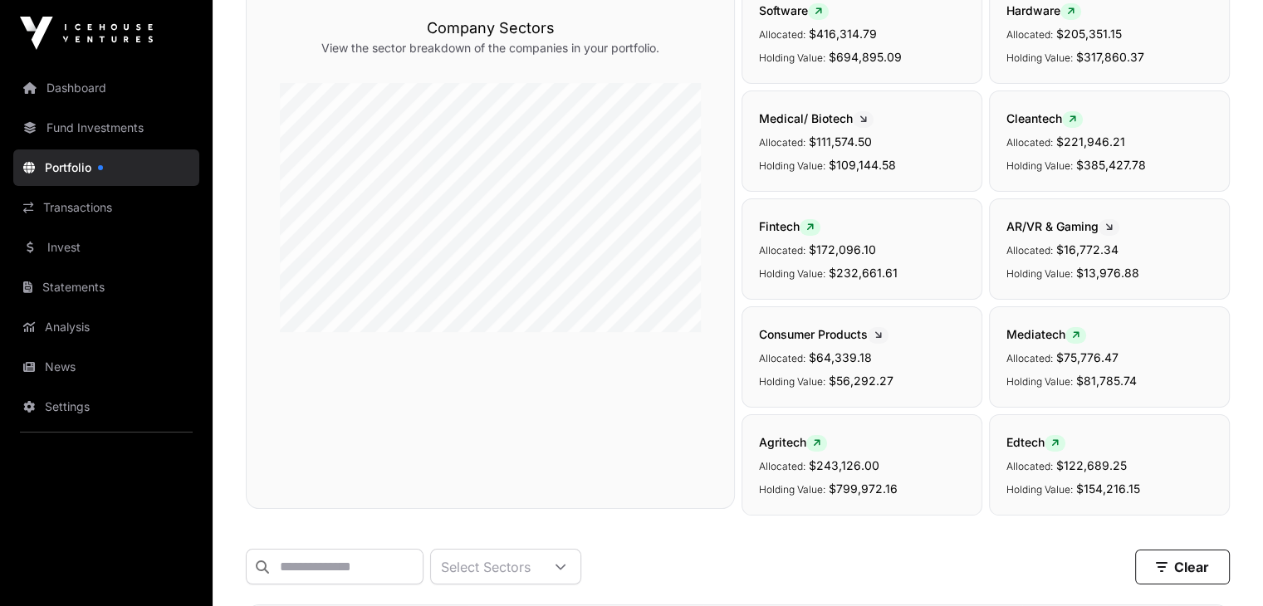
scroll to position [166, 0]
click at [79, 128] on link "Fund Investments" at bounding box center [106, 128] width 186 height 37
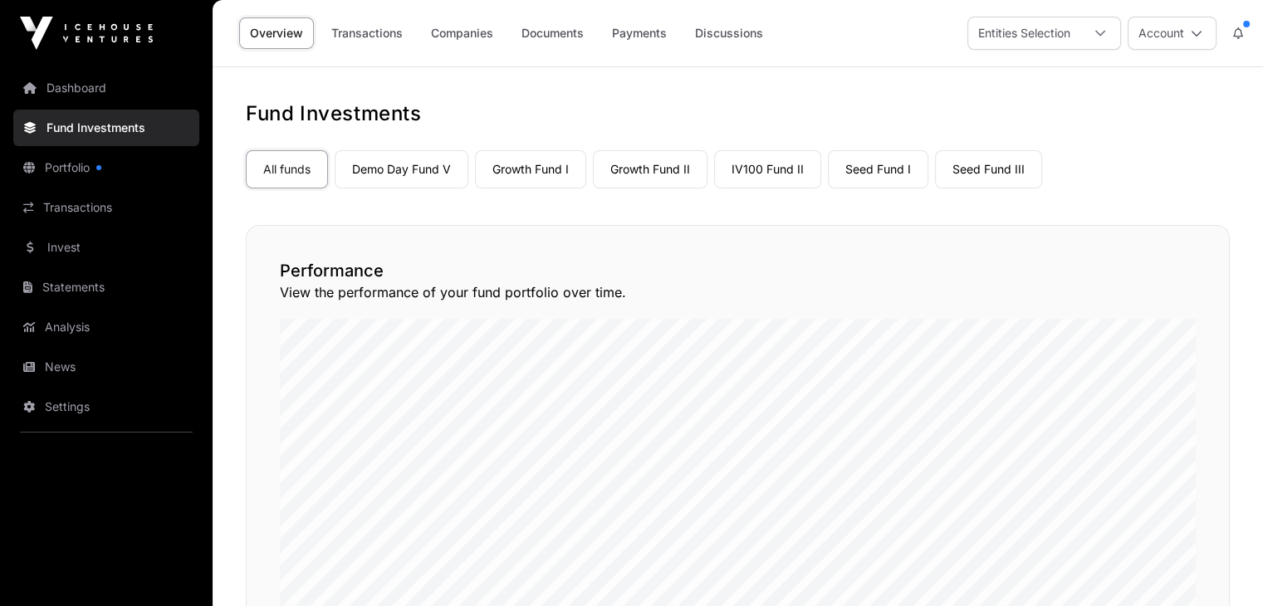
click at [73, 169] on link "Portfolio" at bounding box center [106, 167] width 186 height 37
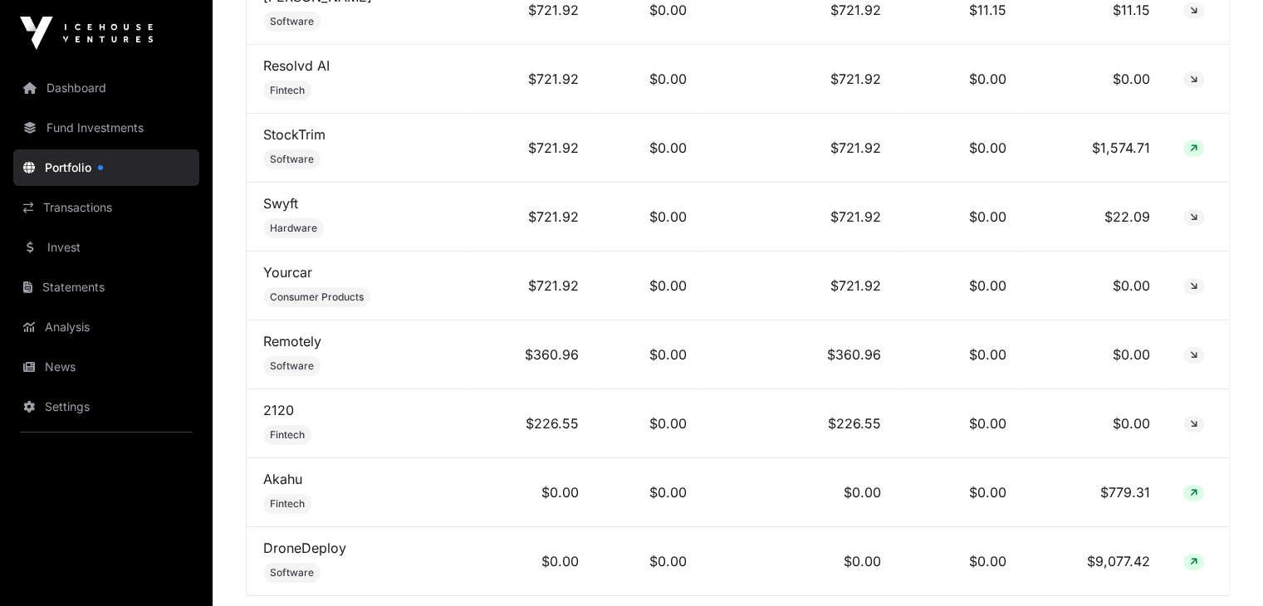
scroll to position [11508, 0]
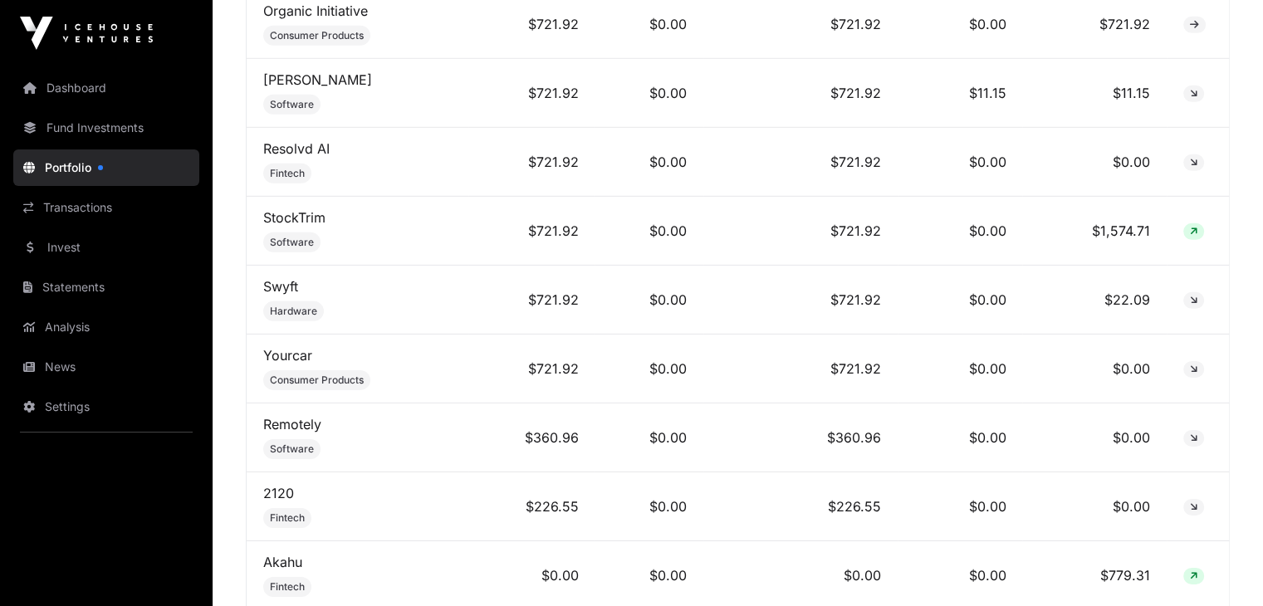
click at [83, 325] on link "Analysis" at bounding box center [106, 327] width 186 height 37
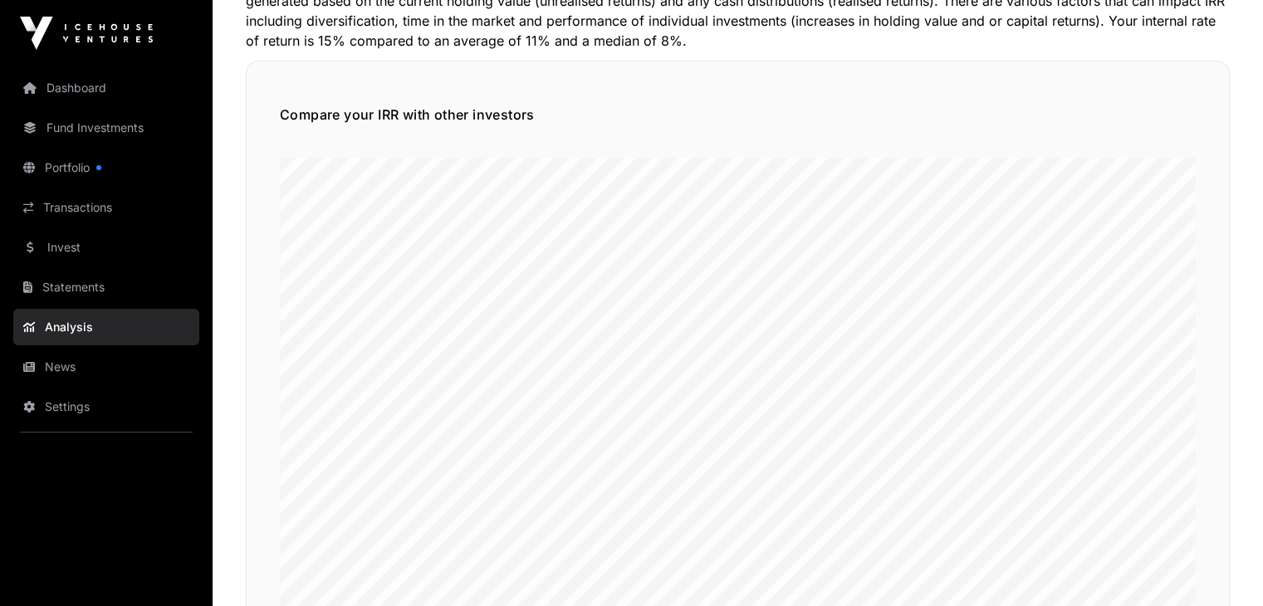
scroll to position [249, 0]
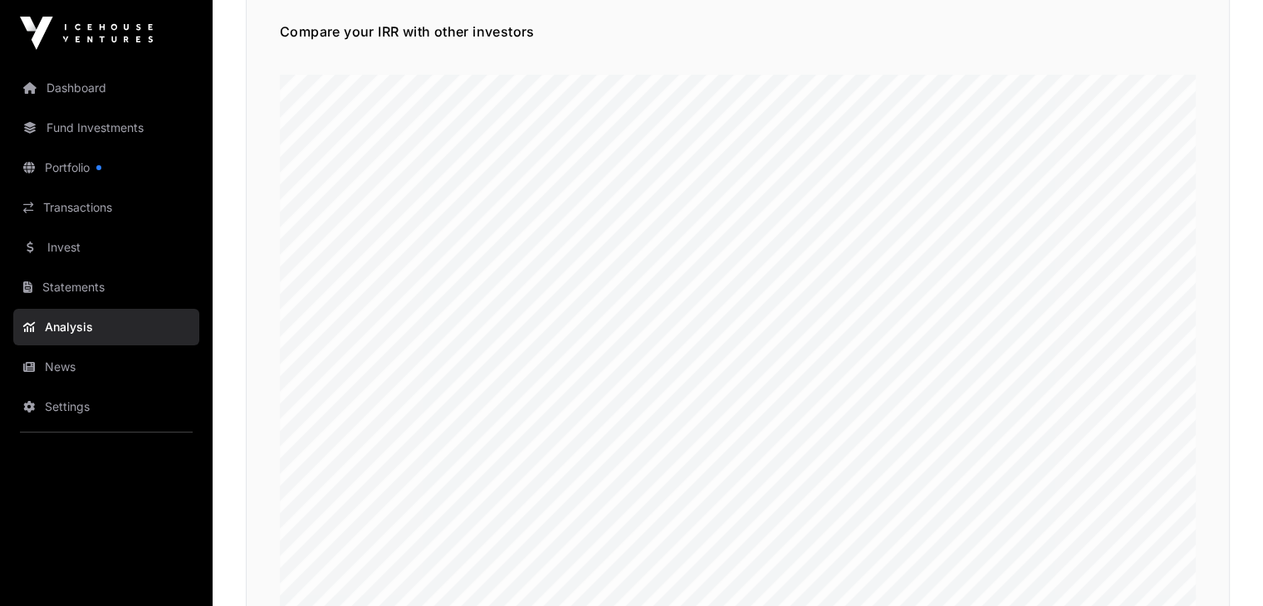
click at [66, 288] on link "Statements" at bounding box center [106, 287] width 186 height 37
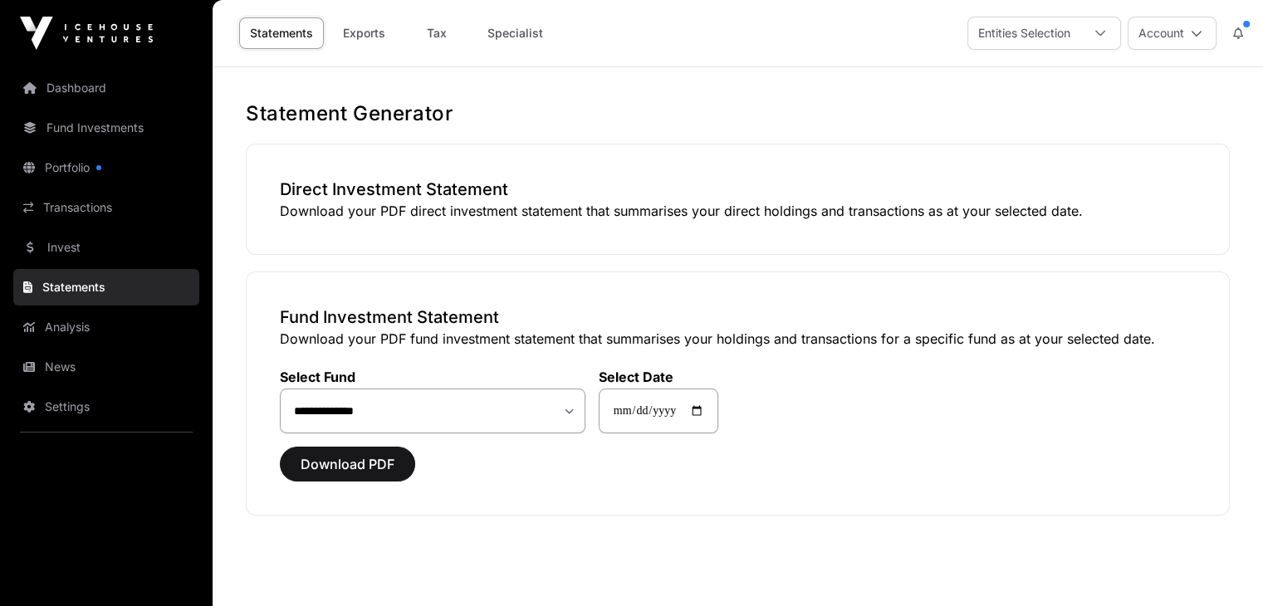
click at [81, 130] on link "Fund Investments" at bounding box center [106, 128] width 186 height 37
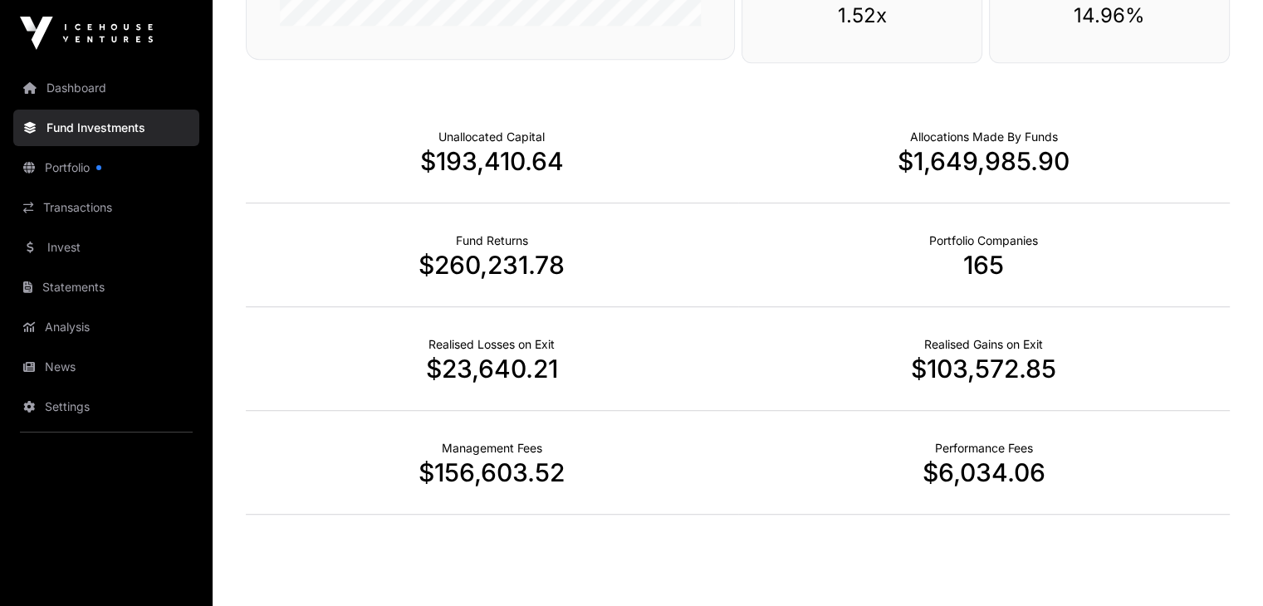
scroll to position [1046, 0]
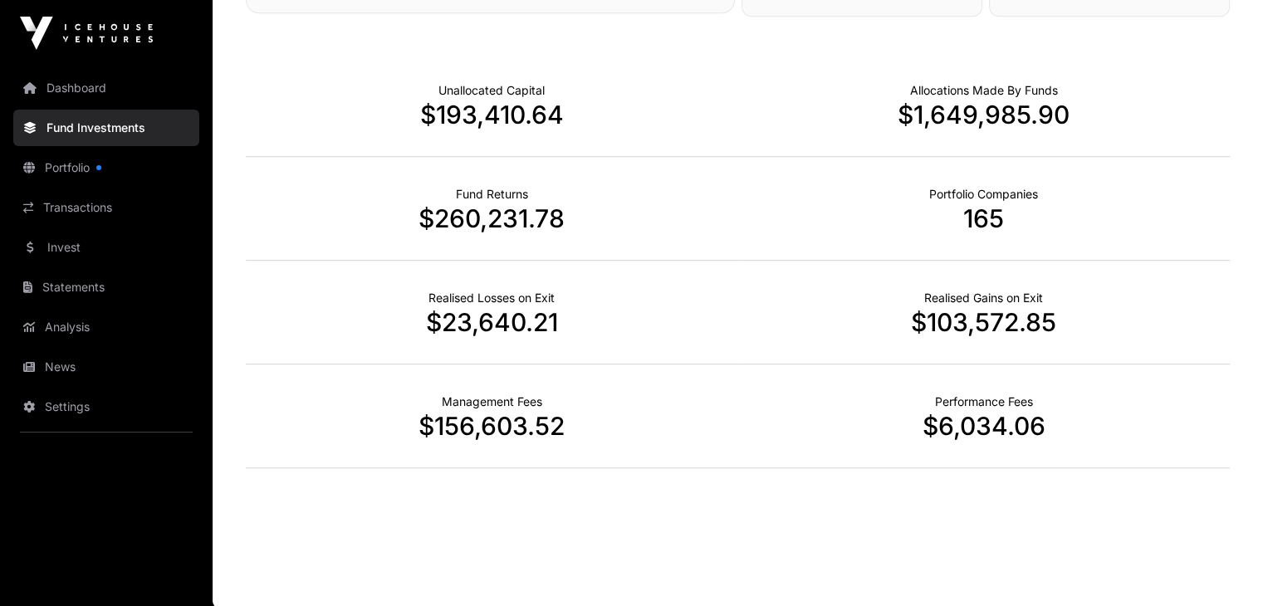
drag, startPoint x: 552, startPoint y: 286, endPoint x: 604, endPoint y: 391, distance: 116.6
drag, startPoint x: 604, startPoint y: 391, endPoint x: 777, endPoint y: 574, distance: 252.0
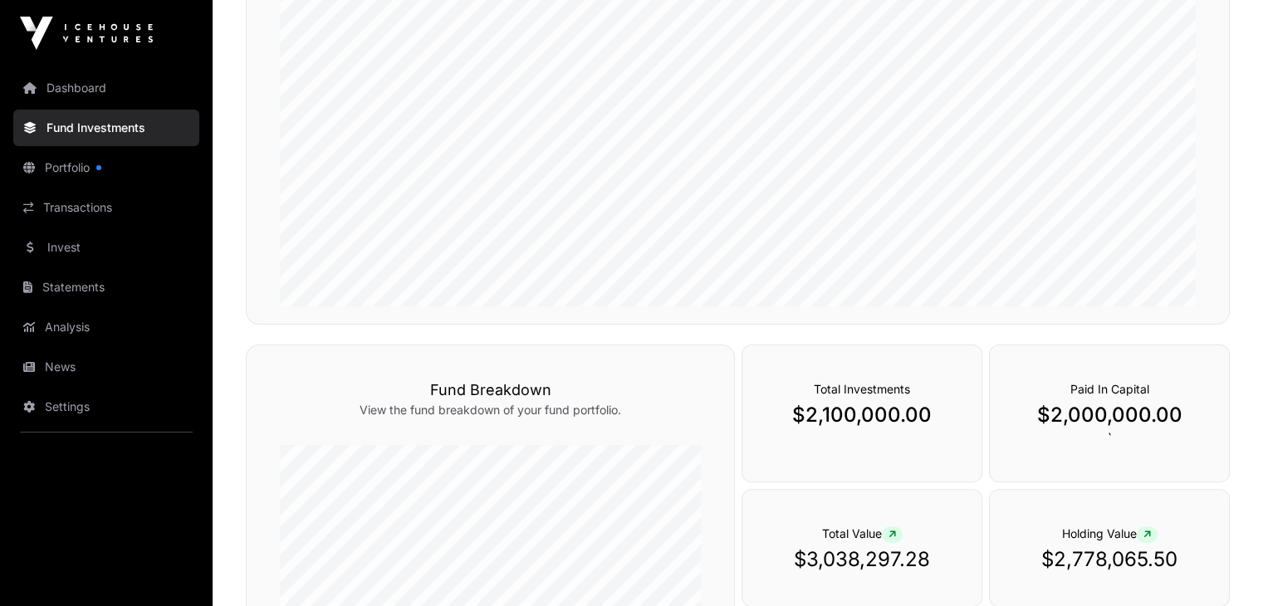
scroll to position [498, 0]
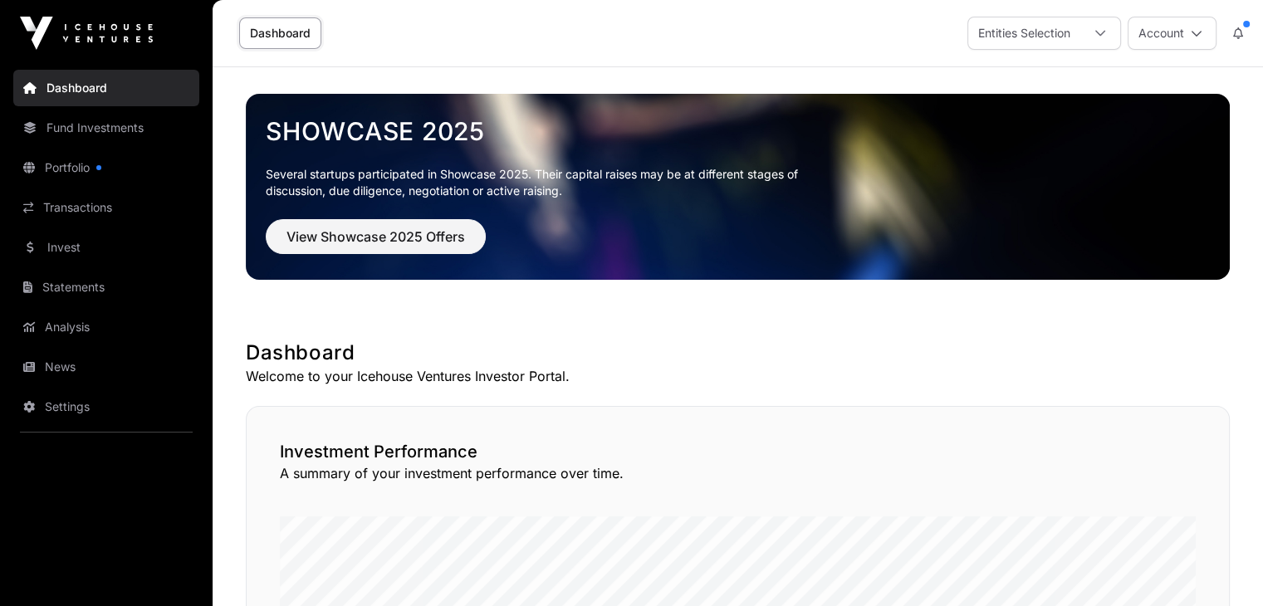
click at [1105, 31] on icon at bounding box center [1100, 33] width 12 height 12
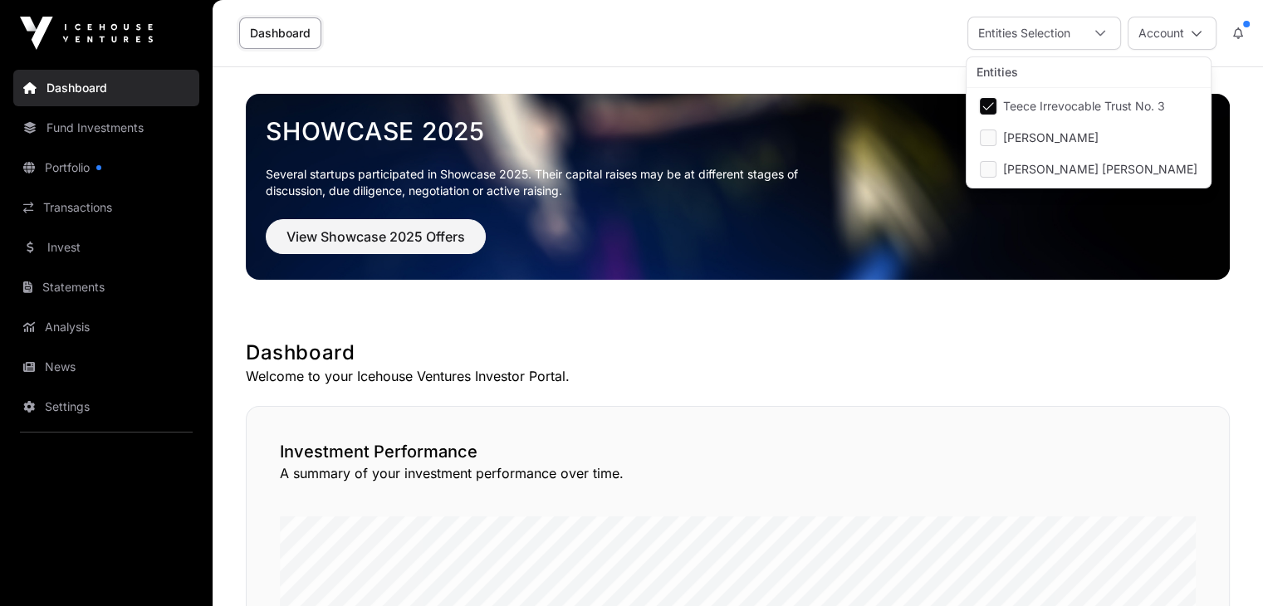
click at [73, 171] on link "Portfolio" at bounding box center [106, 167] width 186 height 37
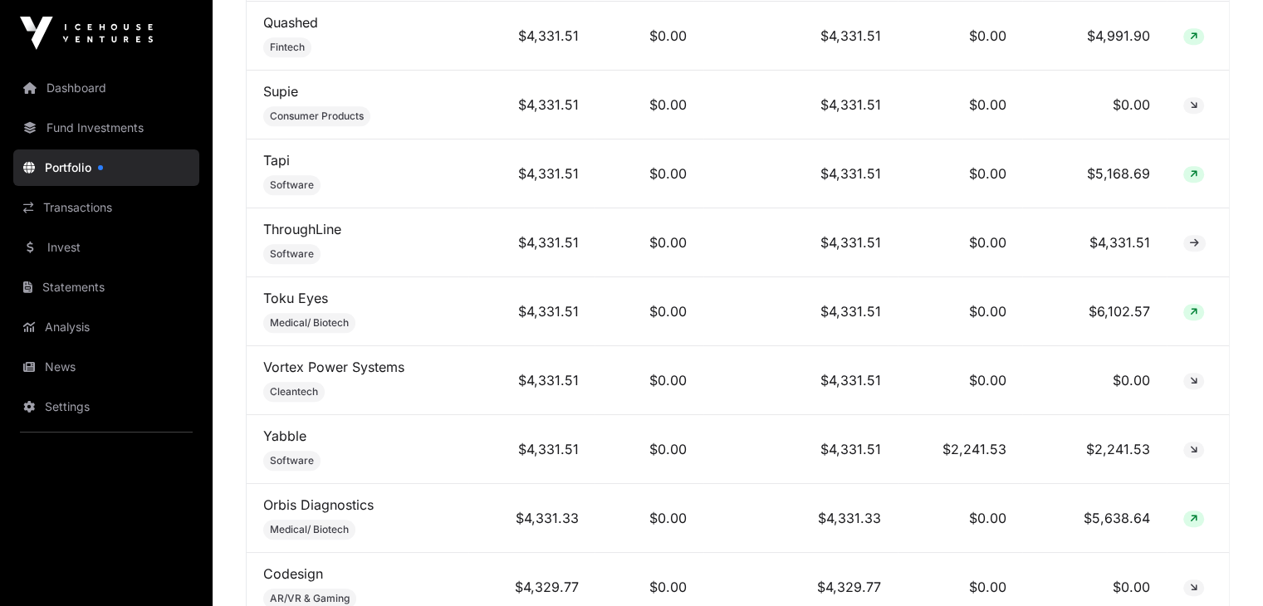
scroll to position [6941, 0]
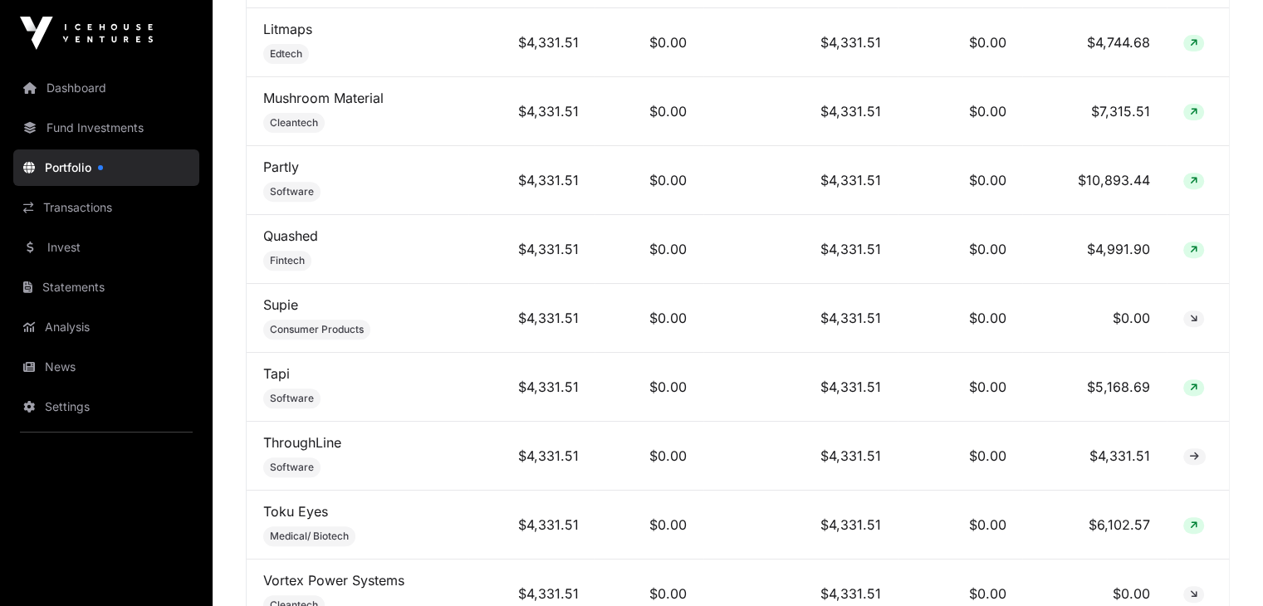
click at [123, 127] on link "Fund Investments" at bounding box center [106, 128] width 186 height 37
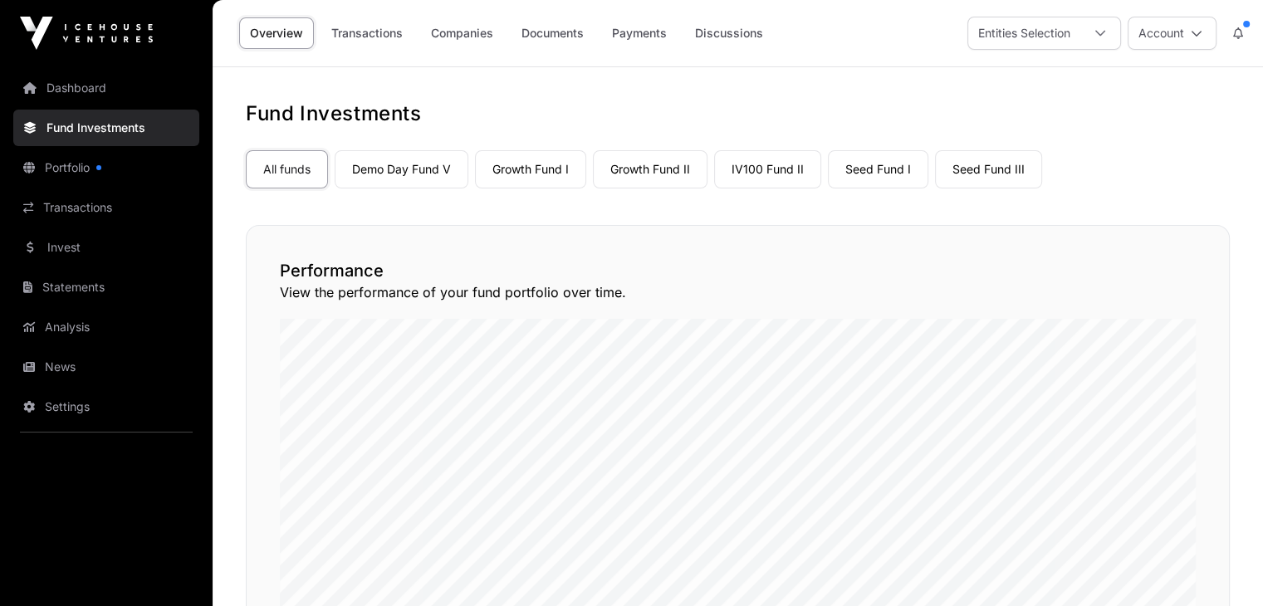
click at [1099, 34] on icon at bounding box center [1100, 34] width 10 height 6
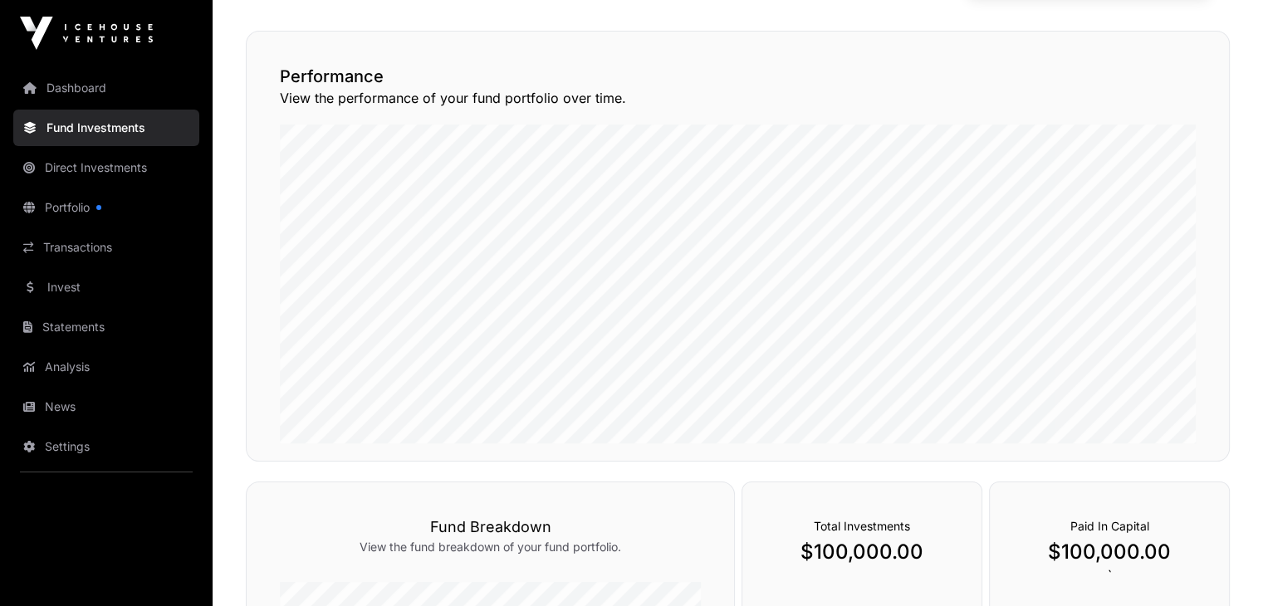
scroll to position [166, 0]
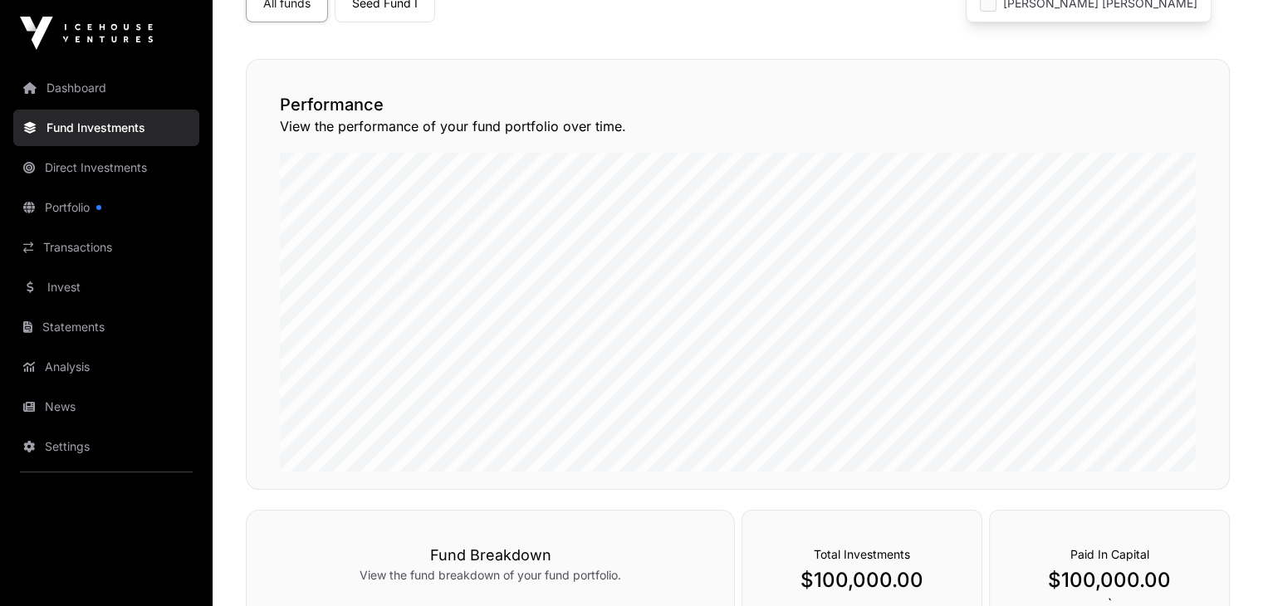
click at [707, 126] on p "View the performance of your fund portfolio over time." at bounding box center [738, 126] width 916 height 20
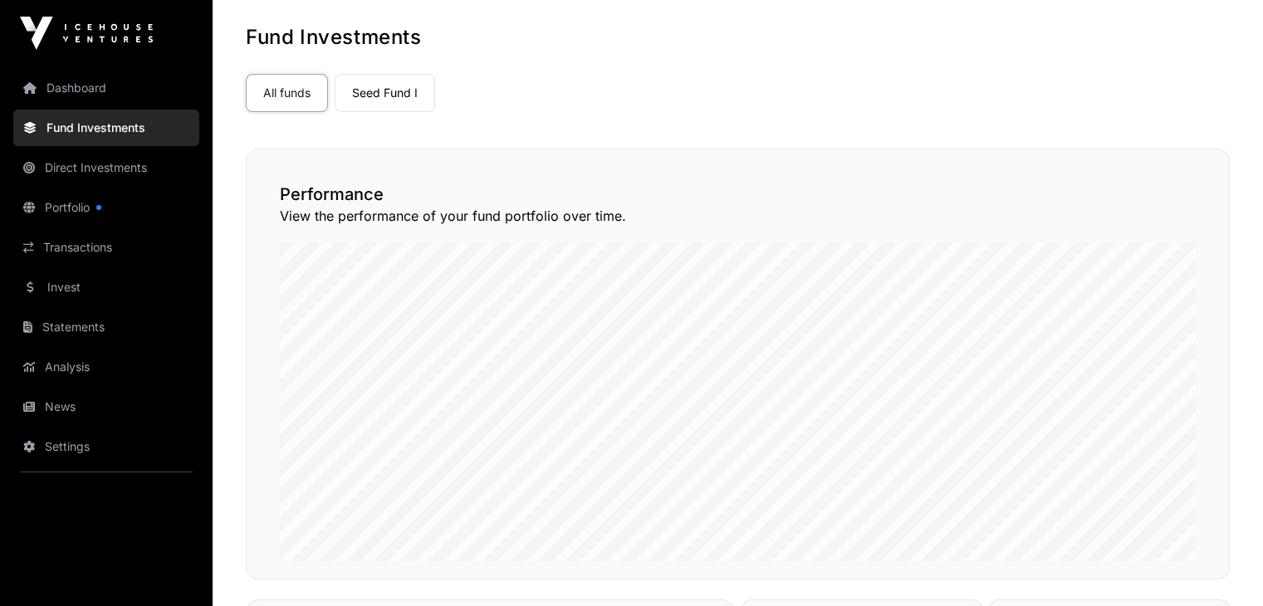
scroll to position [0, 0]
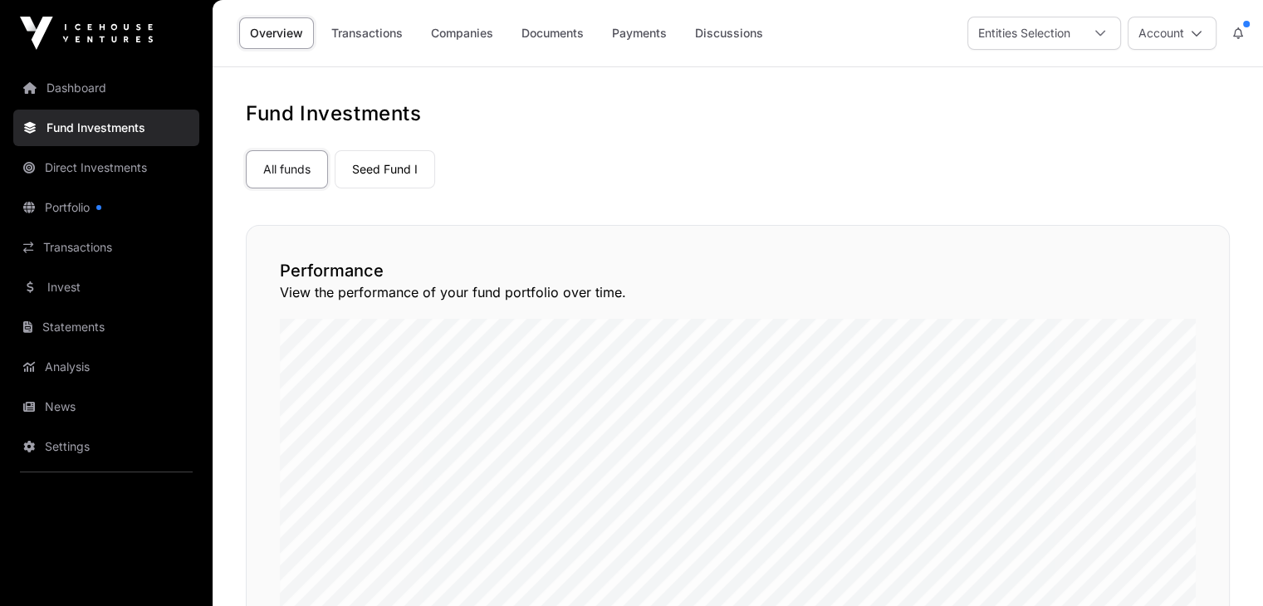
click at [1104, 27] on icon at bounding box center [1100, 33] width 12 height 12
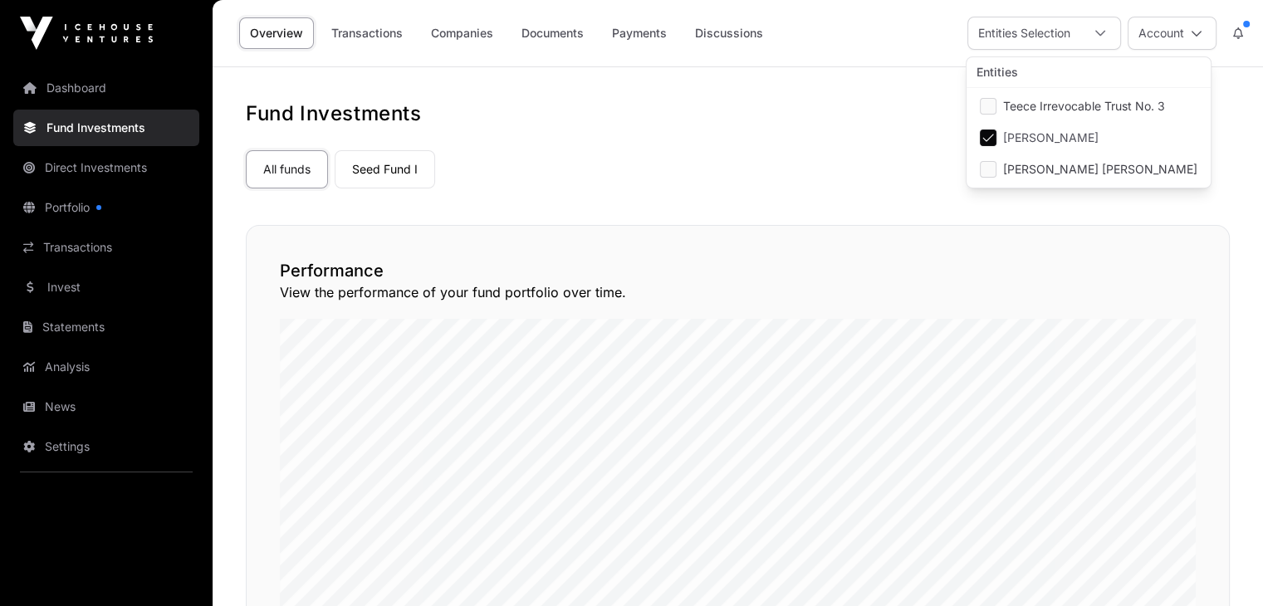
click at [843, 193] on nav "All funds Seed Fund I Select a fund" at bounding box center [738, 166] width 984 height 78
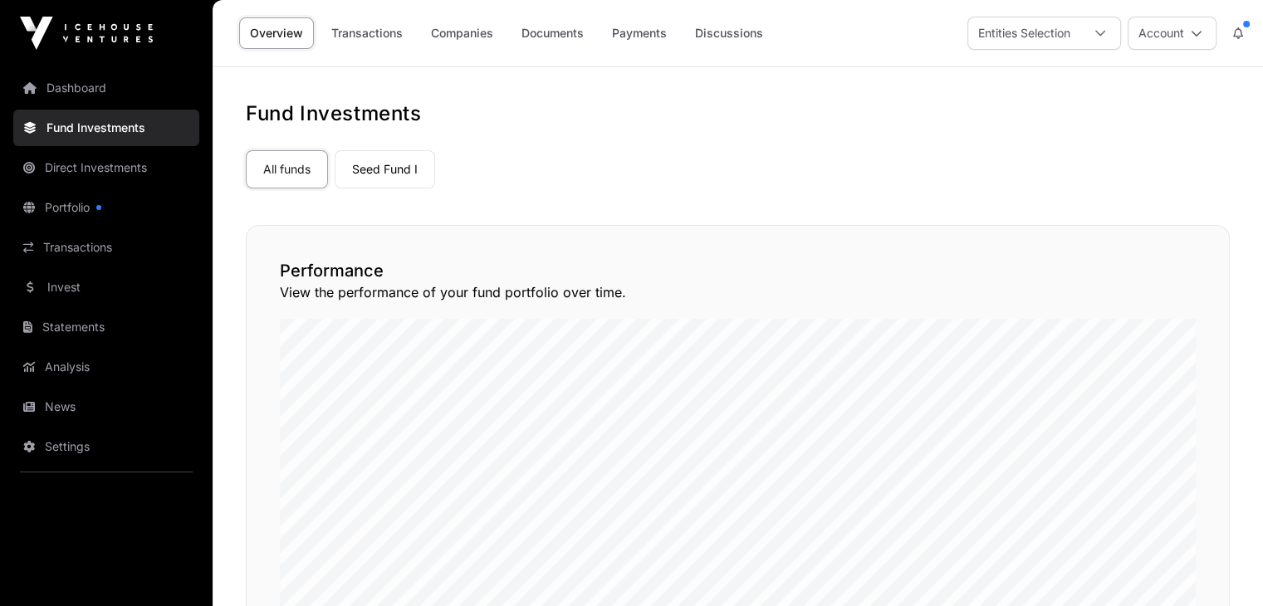
click at [1104, 36] on icon at bounding box center [1100, 33] width 12 height 12
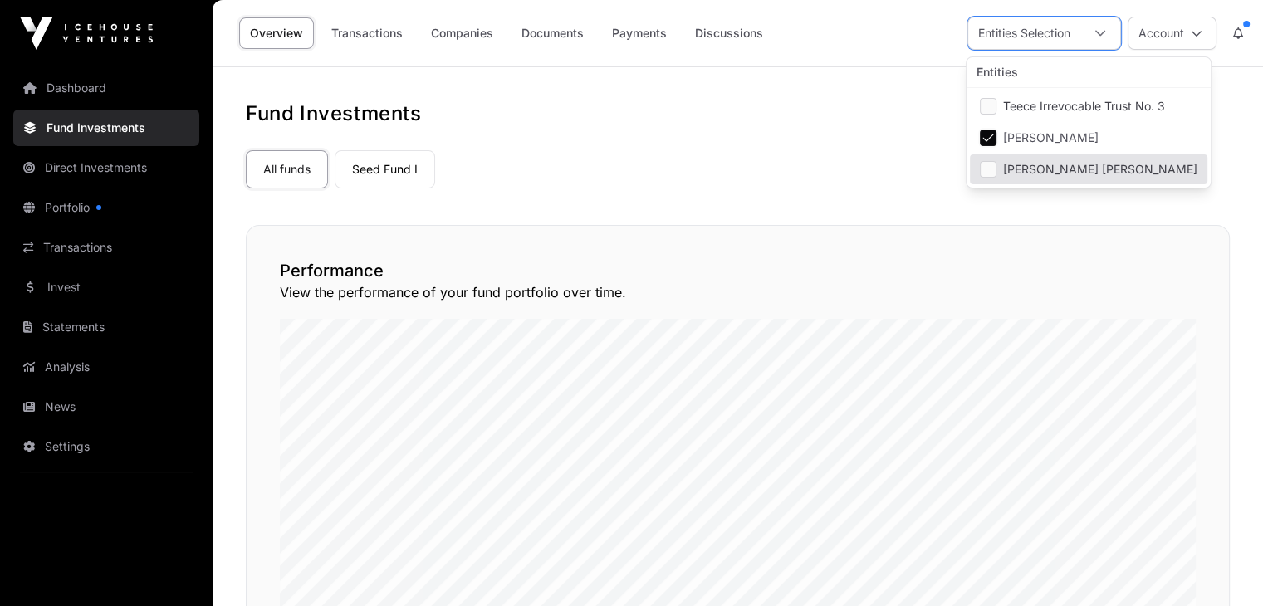
click at [789, 167] on div "All funds Seed Fund I" at bounding box center [738, 166] width 984 height 45
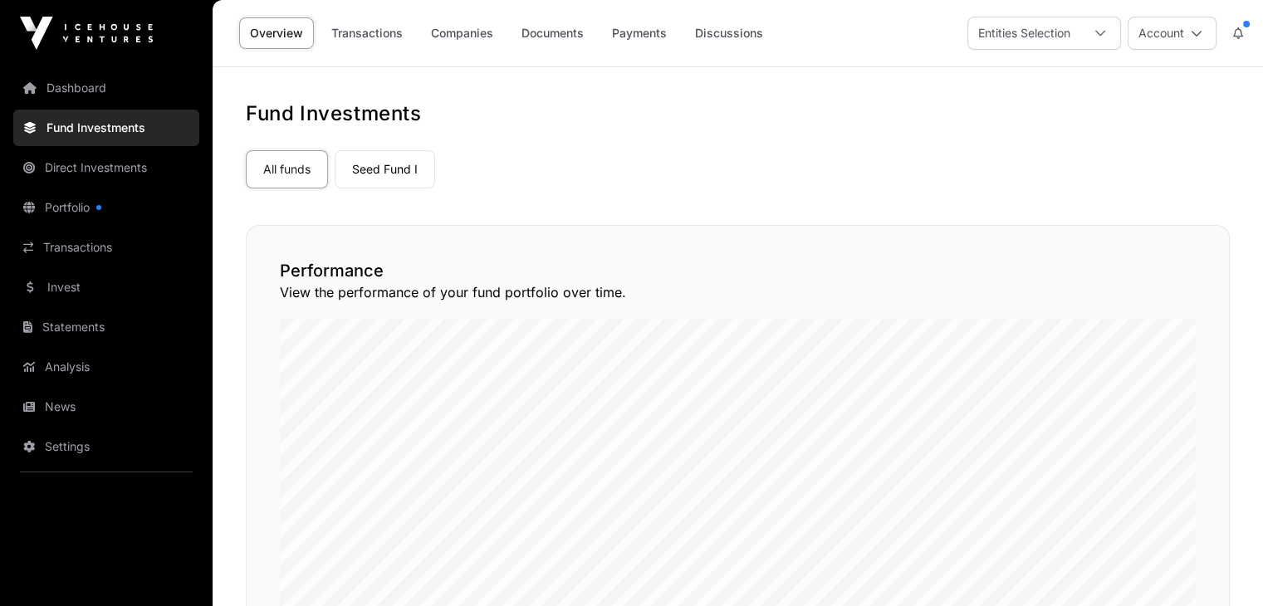
click at [1101, 35] on icon at bounding box center [1100, 33] width 12 height 12
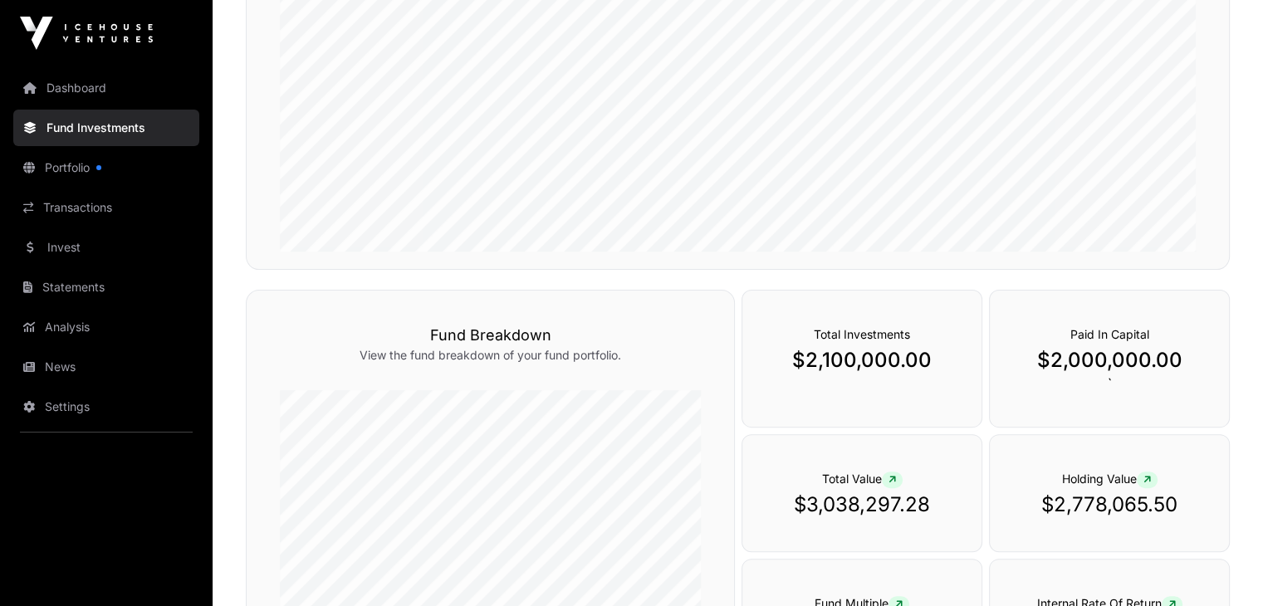
scroll to position [415, 0]
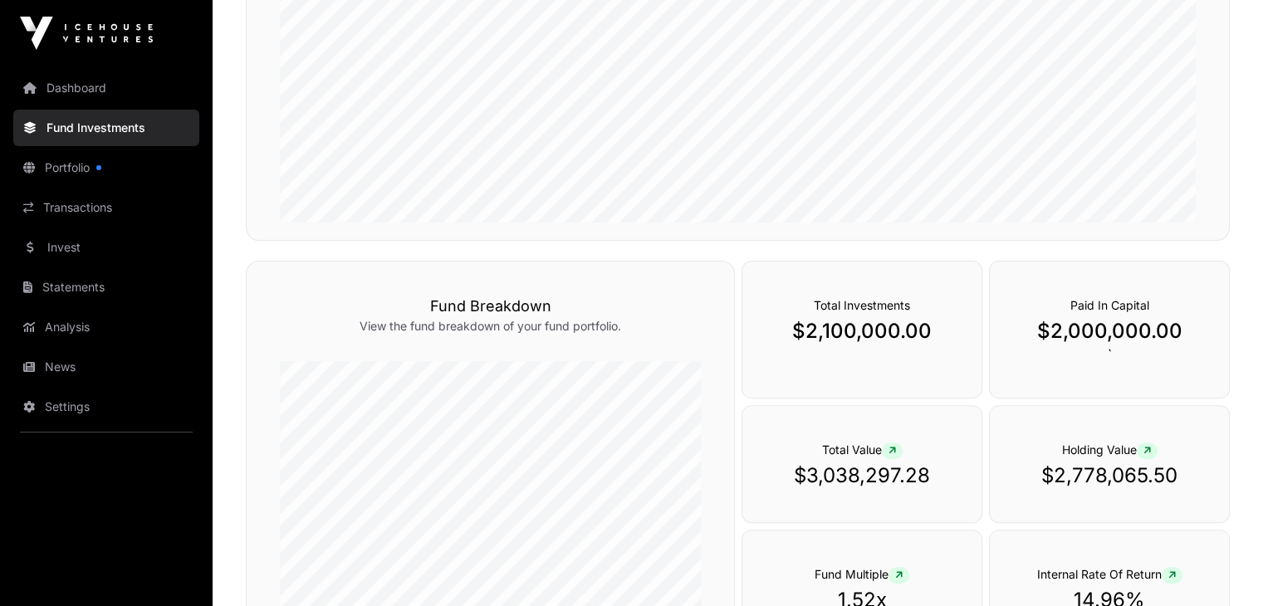
click at [69, 167] on link "Portfolio" at bounding box center [106, 167] width 186 height 37
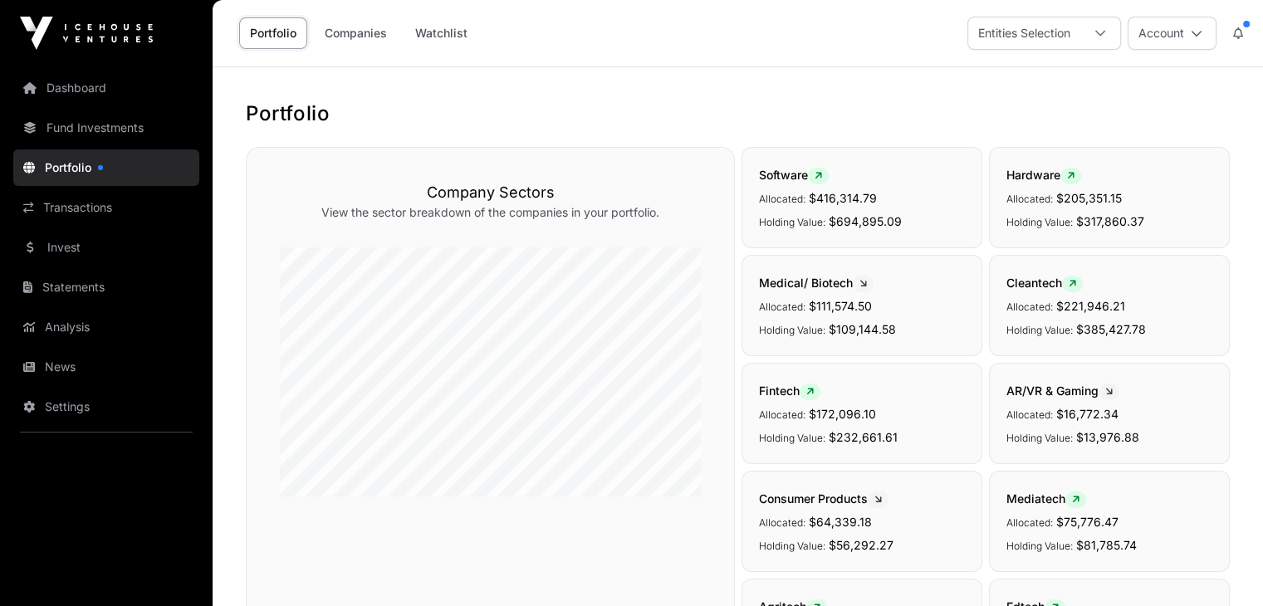
click at [1103, 39] on div at bounding box center [1100, 33] width 40 height 32
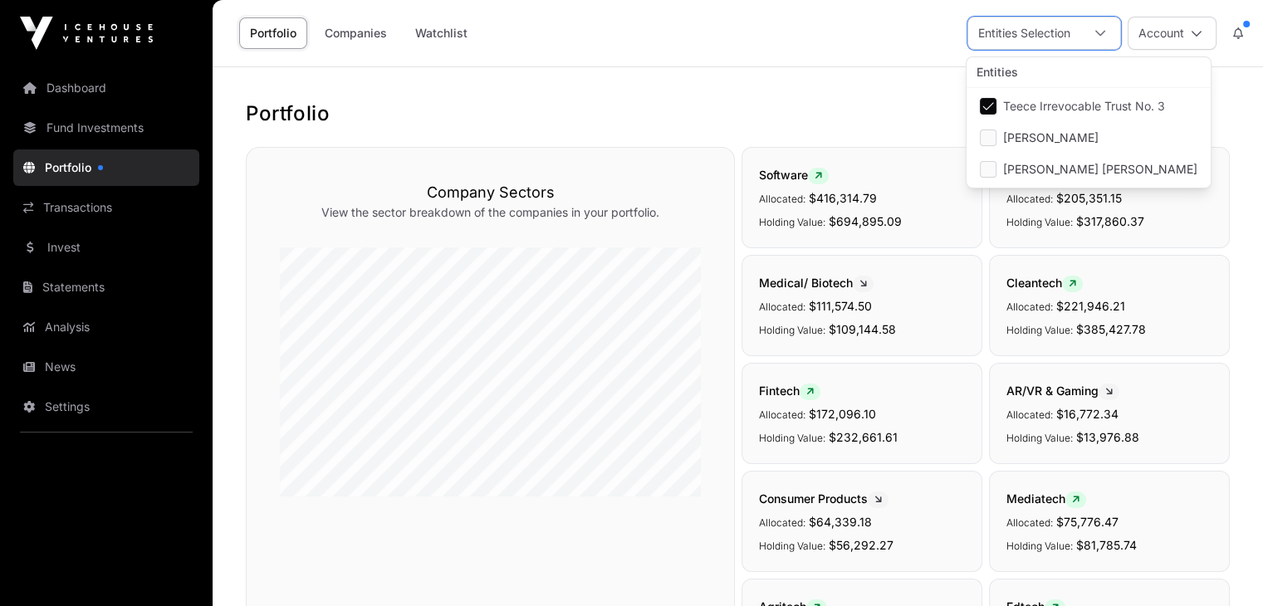
scroll to position [17, 10]
click at [1103, 39] on div at bounding box center [1100, 33] width 40 height 32
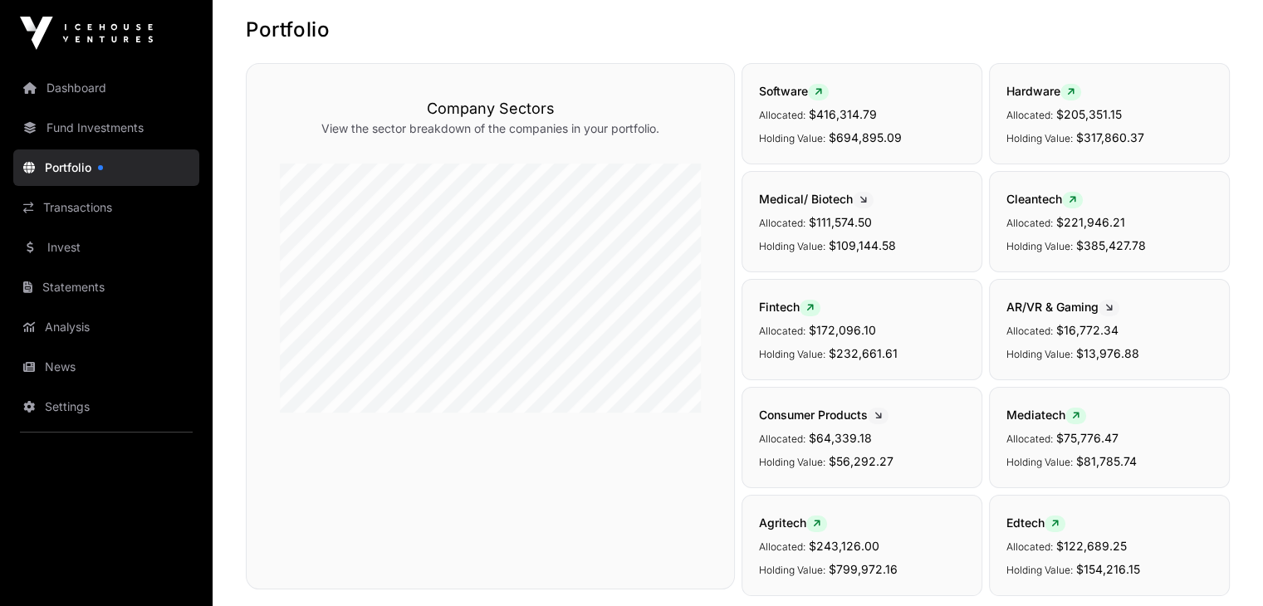
scroll to position [0, 0]
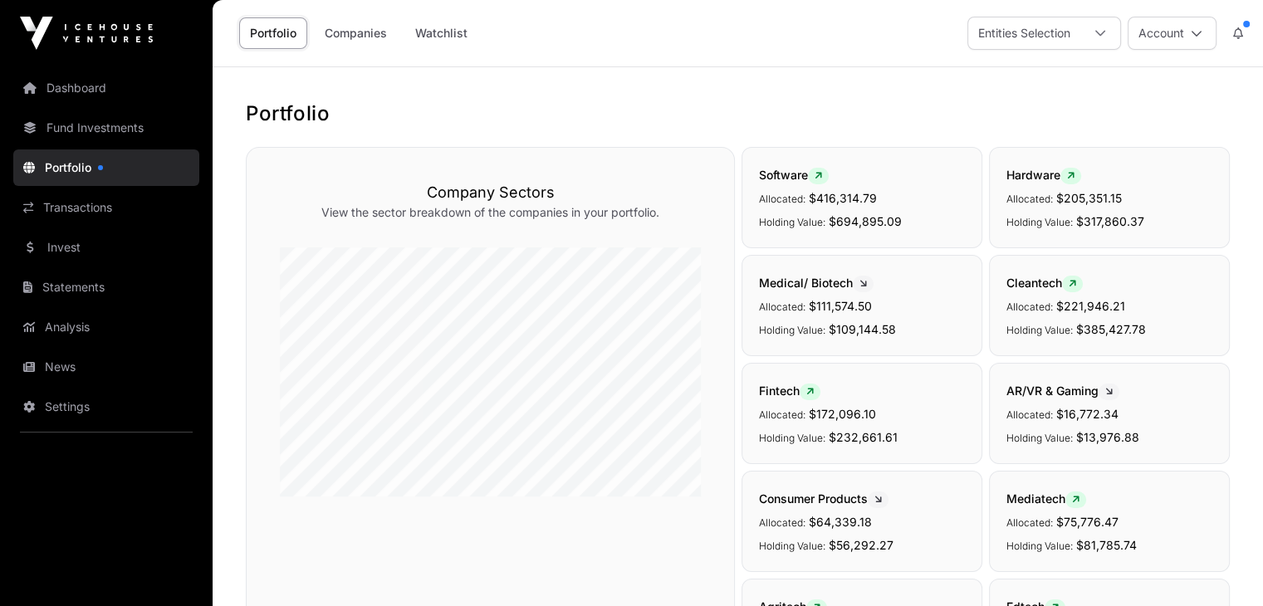
click at [1098, 32] on icon at bounding box center [1100, 33] width 12 height 12
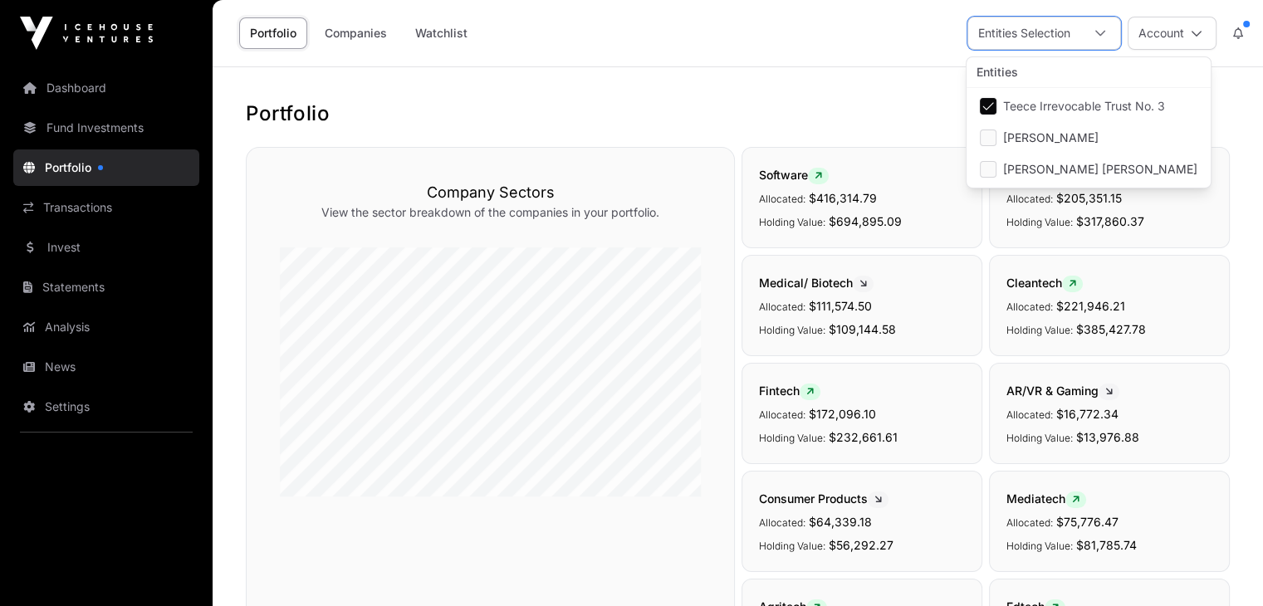
click at [918, 109] on h1 "Portfolio" at bounding box center [738, 113] width 984 height 27
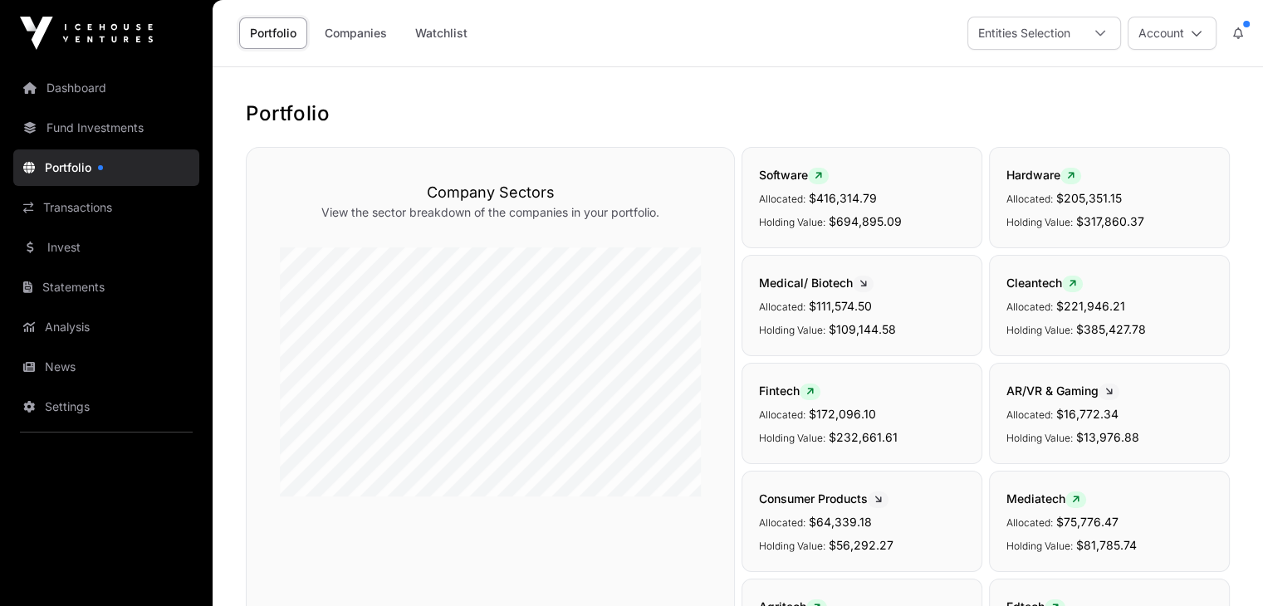
click at [1099, 31] on icon at bounding box center [1100, 33] width 12 height 12
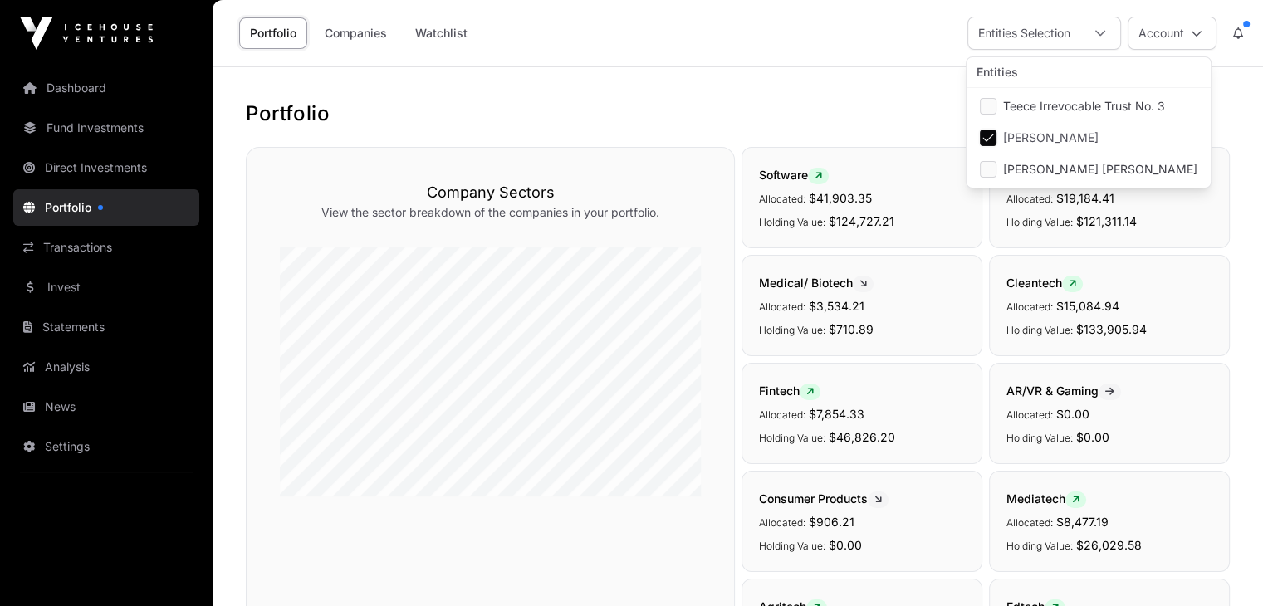
click at [1098, 30] on icon at bounding box center [1100, 33] width 12 height 12
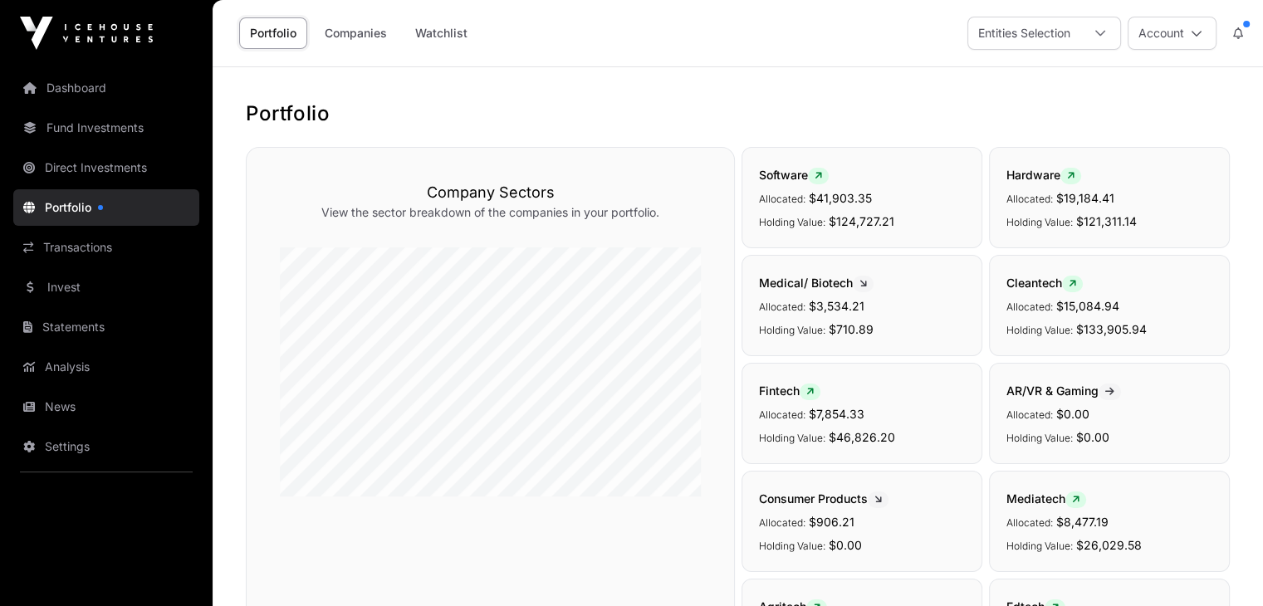
click at [1098, 30] on icon at bounding box center [1100, 33] width 12 height 12
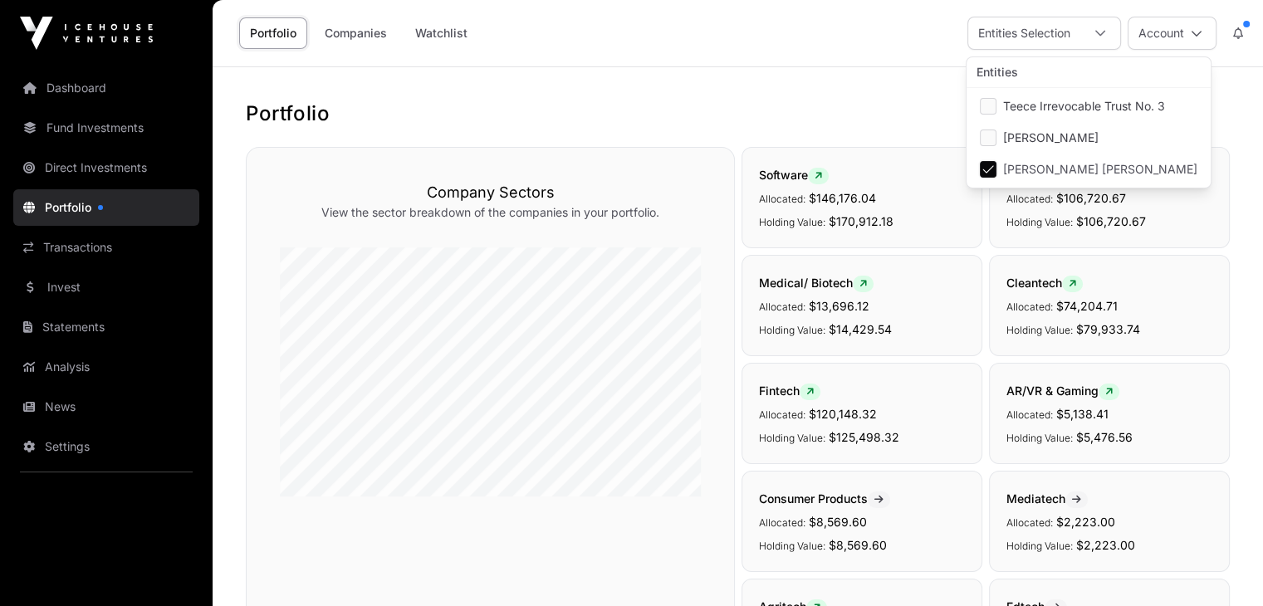
click at [114, 130] on link "Fund Investments" at bounding box center [106, 128] width 186 height 37
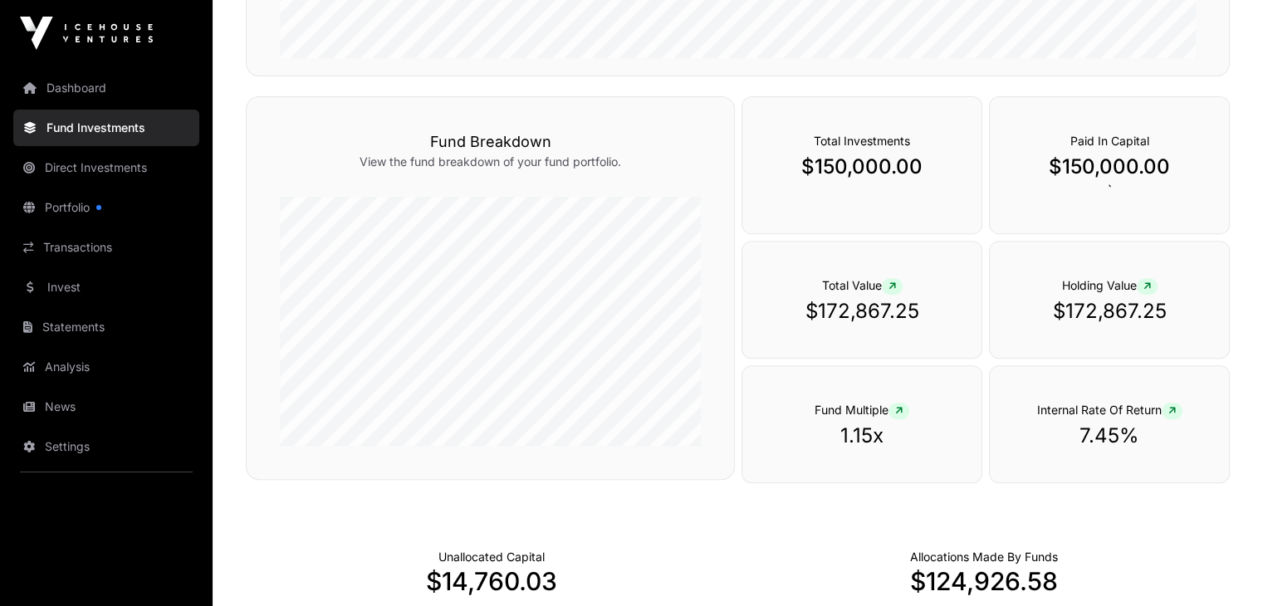
scroll to position [581, 0]
click at [126, 160] on link "Direct Investments" at bounding box center [106, 167] width 186 height 37
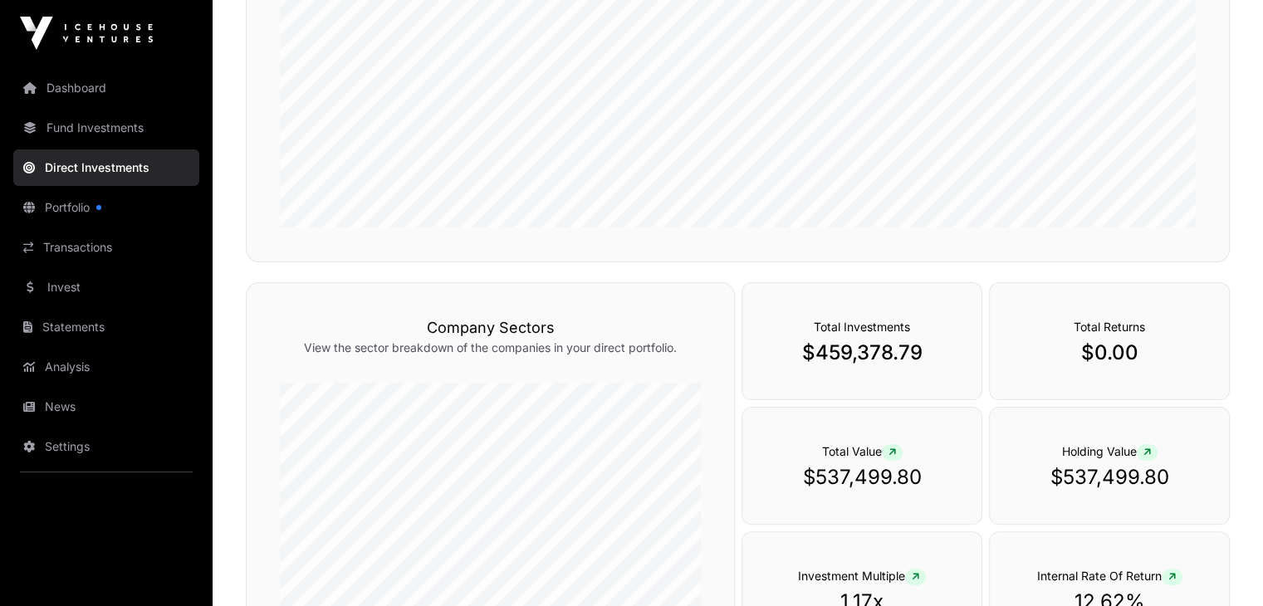
scroll to position [415, 0]
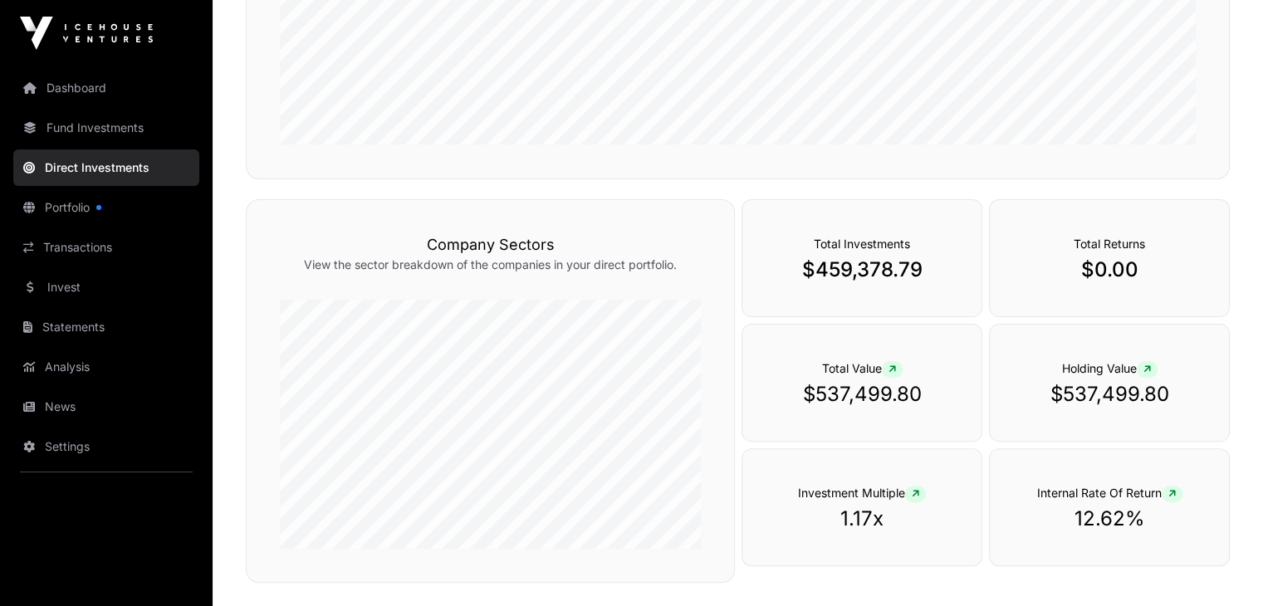
drag, startPoint x: 722, startPoint y: 210, endPoint x: 703, endPoint y: 379, distance: 169.6
click at [703, 379] on div "Company Sectors View the sector breakdown of the companies in your direct portf…" at bounding box center [490, 391] width 489 height 384
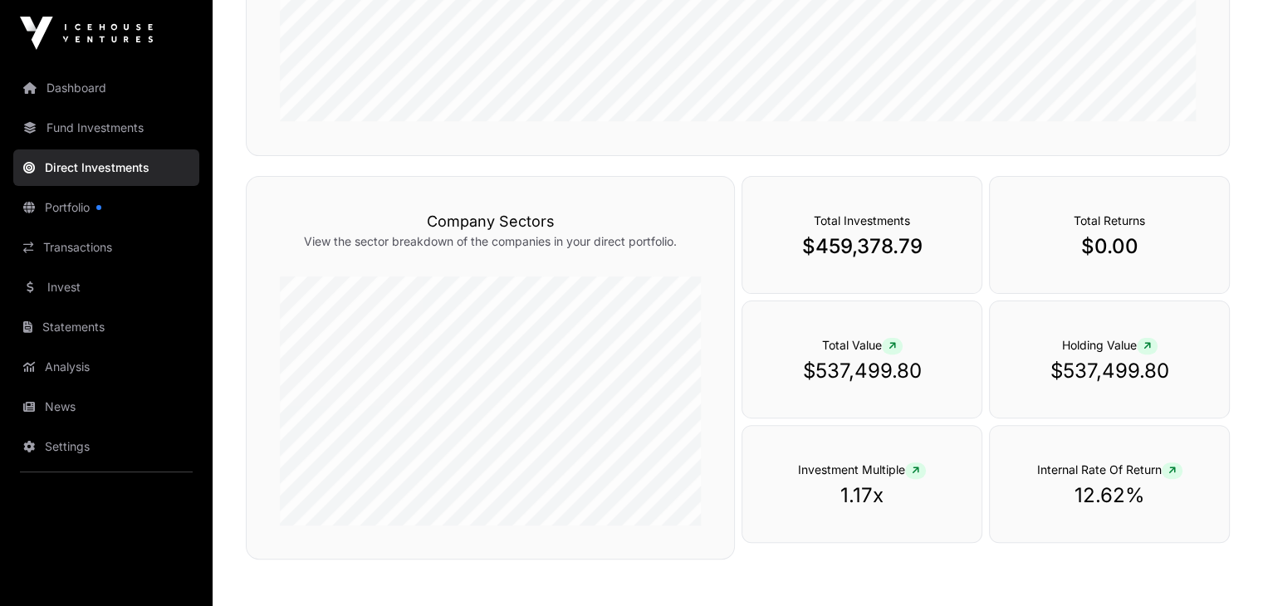
scroll to position [537, 0]
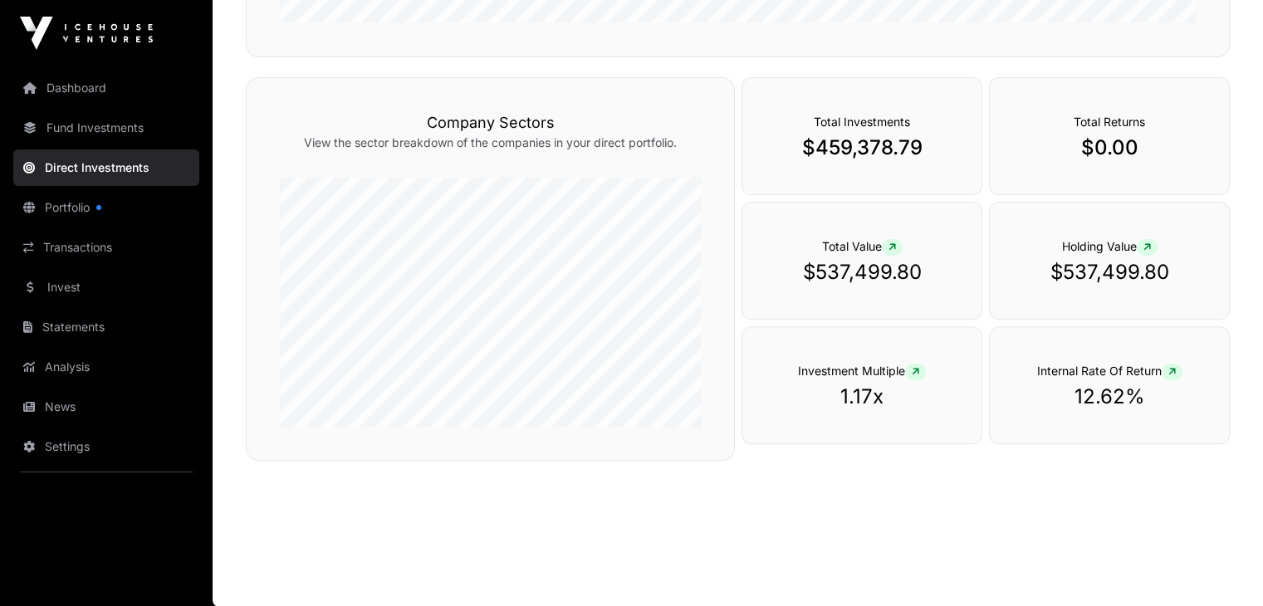
click at [76, 203] on link "Portfolio" at bounding box center [106, 207] width 186 height 37
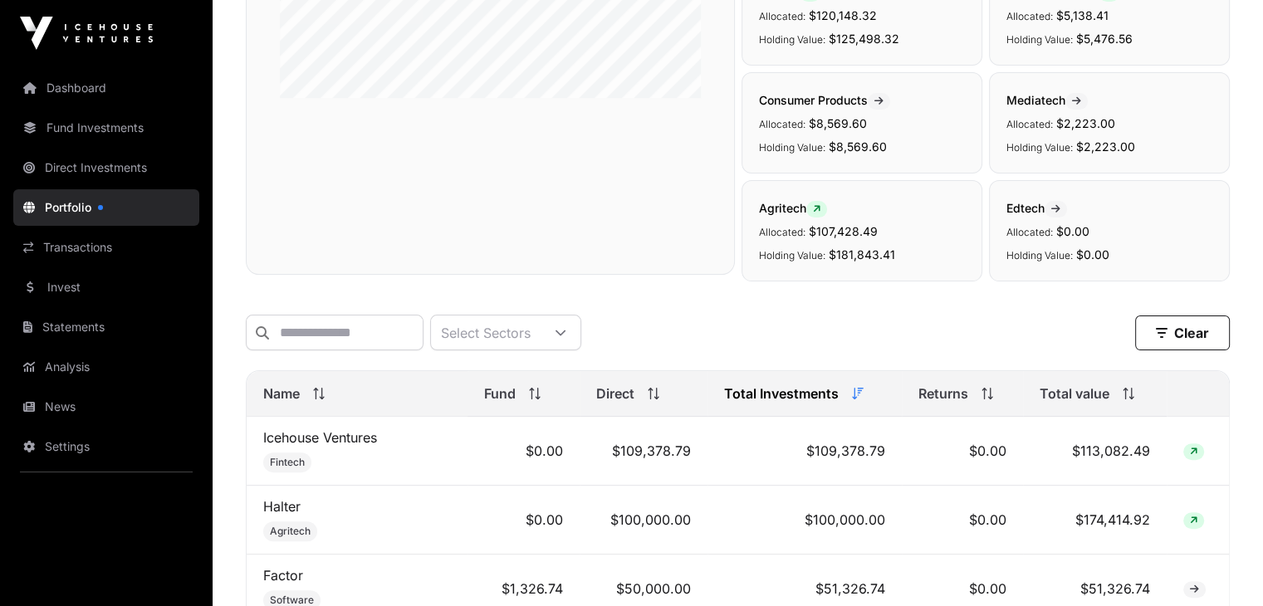
scroll to position [415, 0]
